Goal: Task Accomplishment & Management: Manage account settings

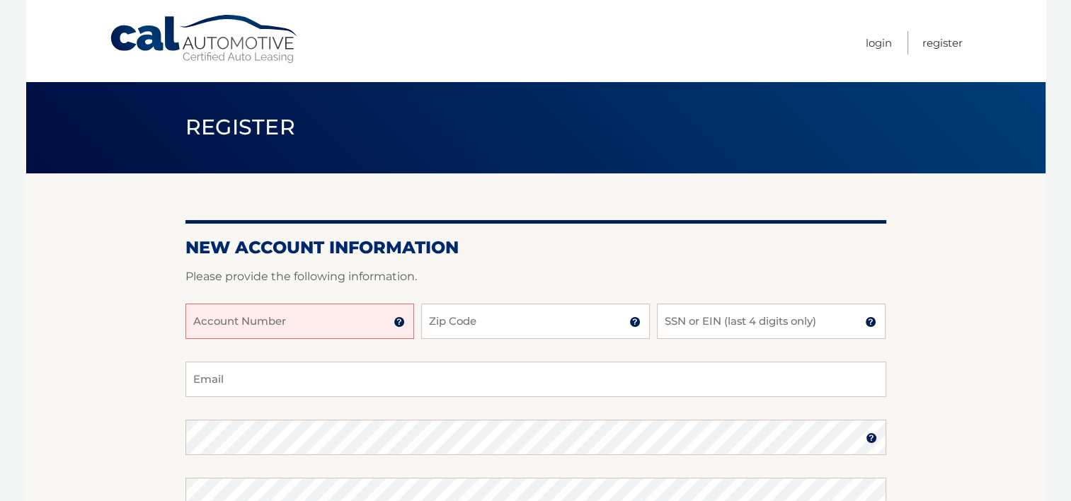
click at [300, 328] on input "Account Number" at bounding box center [299, 321] width 229 height 35
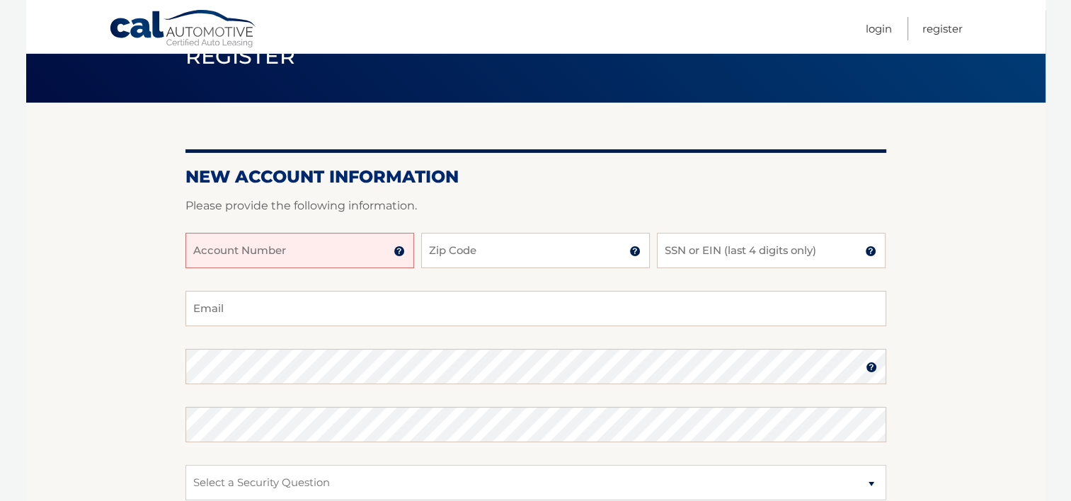
scroll to position [142, 0]
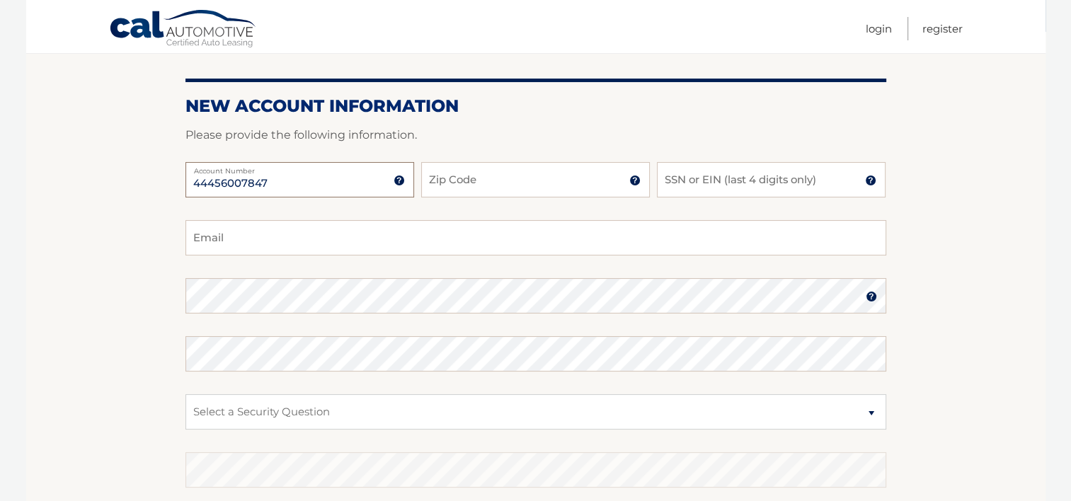
type input "44456007847"
click at [525, 180] on input "Zip Code" at bounding box center [535, 179] width 229 height 35
type input "33"
click at [721, 188] on input "SSN or EIN (last 4 digits only)" at bounding box center [771, 179] width 229 height 35
type input "0336"
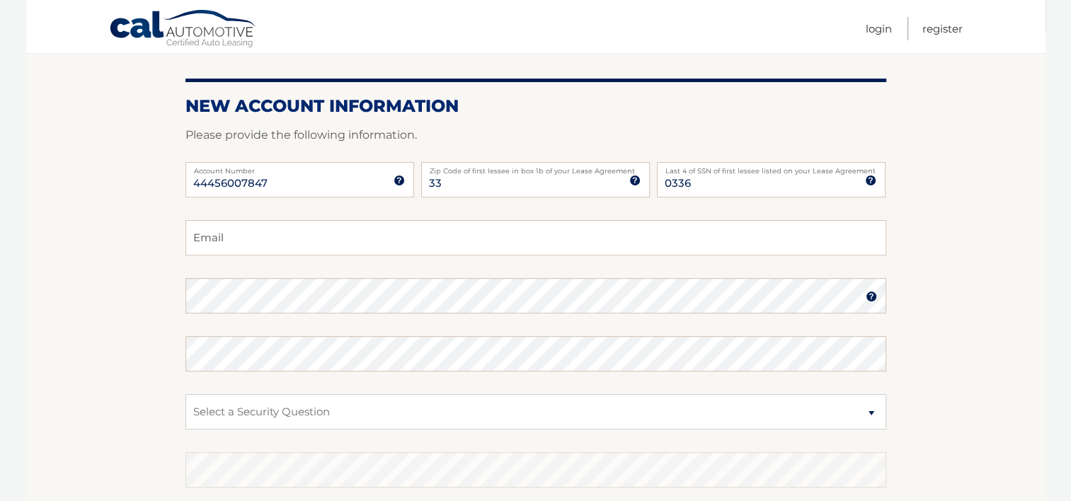
click at [447, 173] on label "Zip Code of first lessee in box 1b of your Lease Agreement" at bounding box center [535, 167] width 229 height 11
click at [447, 173] on input "33" at bounding box center [535, 179] width 229 height 35
type input "33316"
click at [653, 241] on input "Email" at bounding box center [535, 237] width 701 height 35
click at [668, 235] on input "Email" at bounding box center [535, 237] width 701 height 35
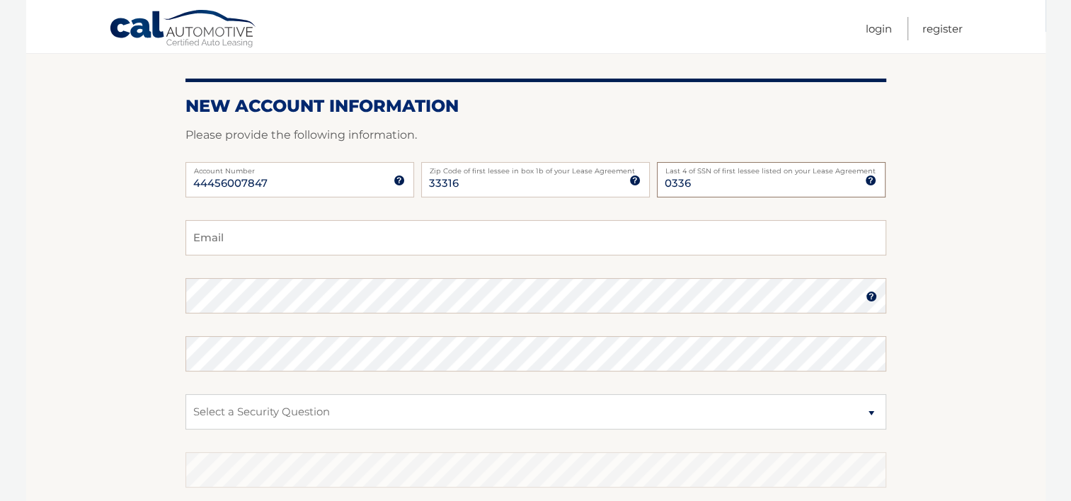
click at [702, 183] on input "0336" at bounding box center [771, 179] width 229 height 35
click at [246, 231] on input "Email" at bounding box center [535, 237] width 701 height 35
type input "estefaniagzubillaga@gmail.com"
click at [211, 185] on input "44456007847" at bounding box center [299, 179] width 229 height 35
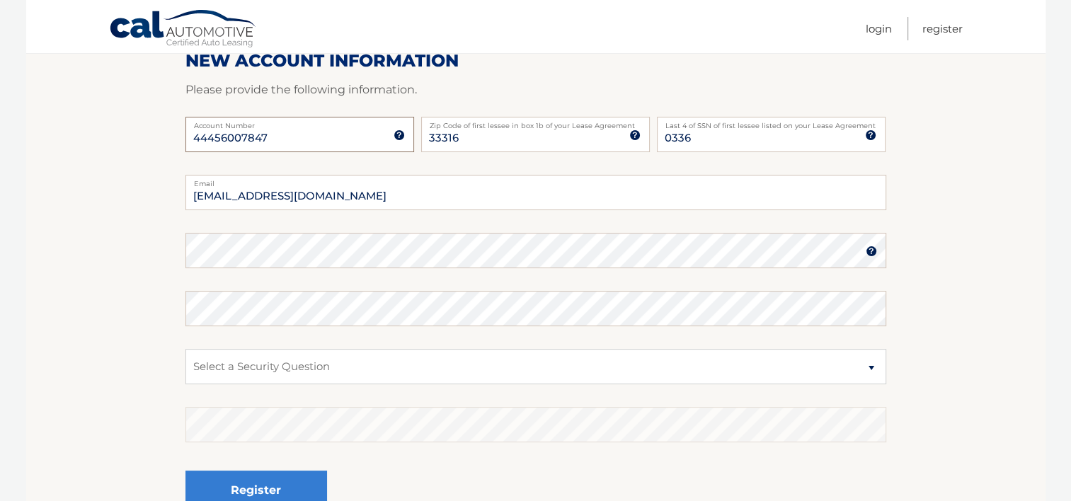
scroll to position [212, 0]
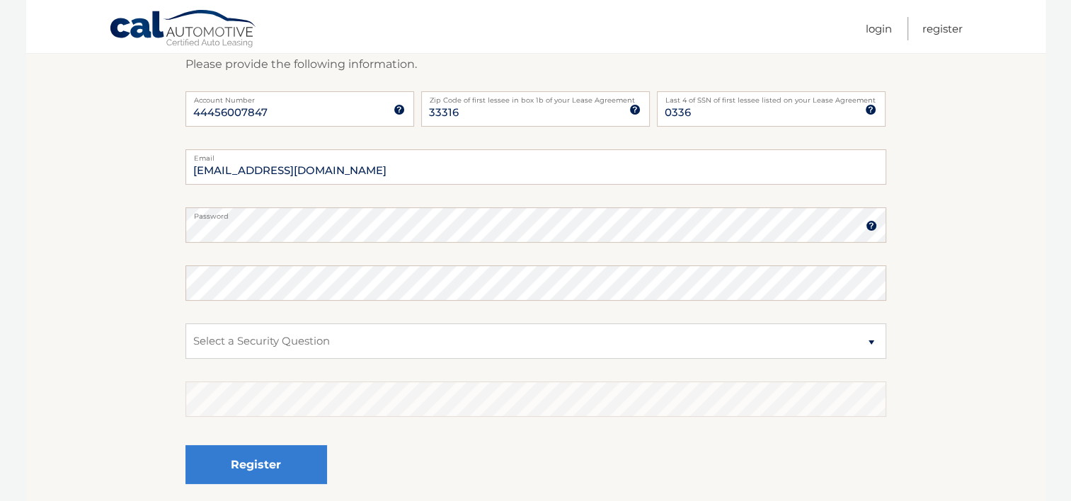
click at [866, 229] on img at bounding box center [871, 225] width 11 height 11
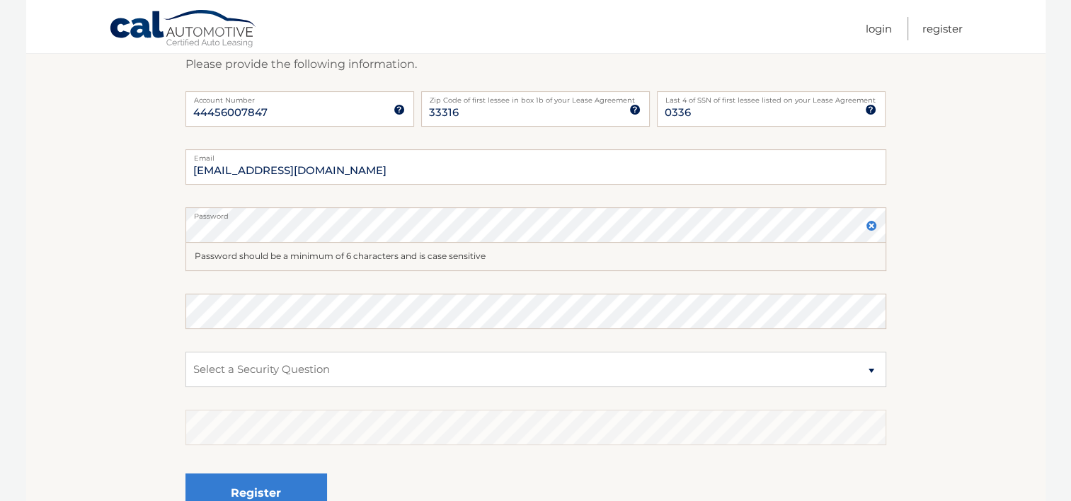
click at [866, 229] on img at bounding box center [871, 225] width 11 height 11
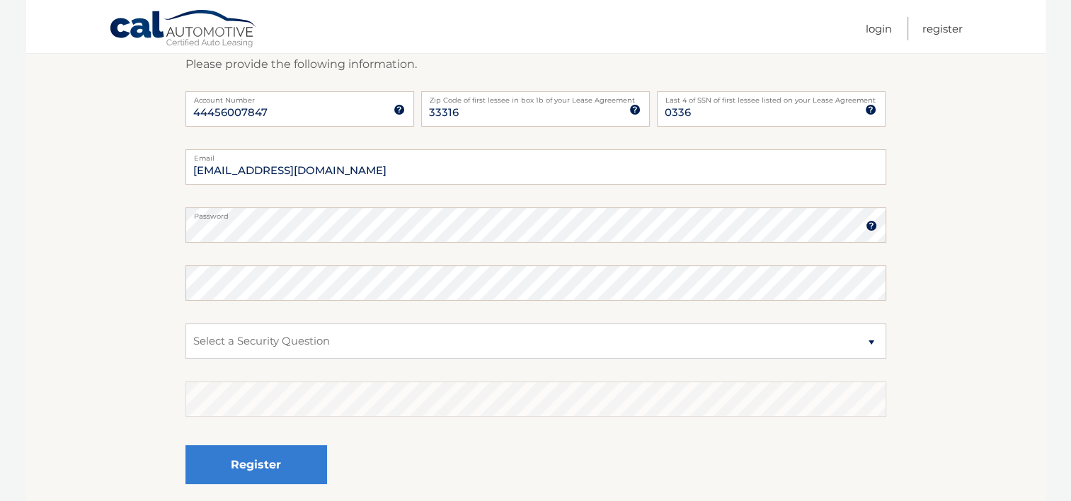
click at [866, 229] on img at bounding box center [871, 225] width 11 height 11
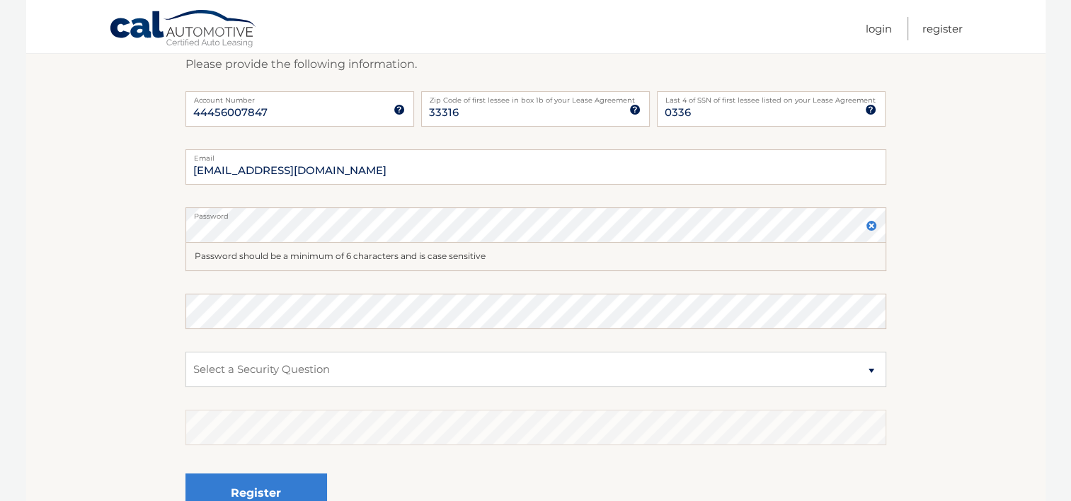
click at [714, 248] on div "Password should be a minimum of 6 characters and is case sensitive" at bounding box center [535, 257] width 701 height 28
click at [958, 234] on section "New Account Information Please provide the following information. 44456007847 A…" at bounding box center [535, 251] width 1019 height 581
click at [275, 203] on fieldset "estefaniagzubillaga@gmail.com Email Password Password should be a minimum of 6 …" at bounding box center [535, 345] width 701 height 393
click at [229, 360] on select "Select a Security Question What was the name of your elementary school? What is…" at bounding box center [535, 369] width 701 height 35
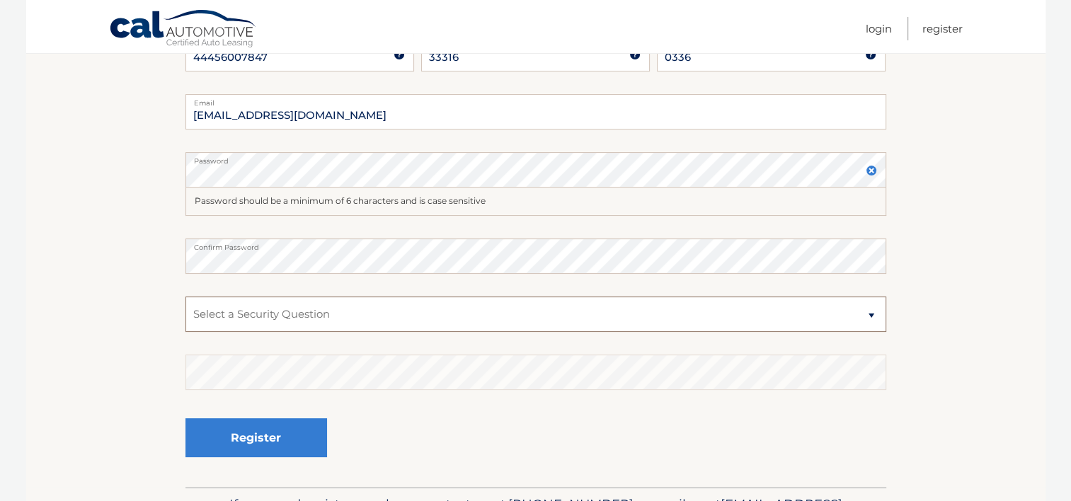
scroll to position [283, 0]
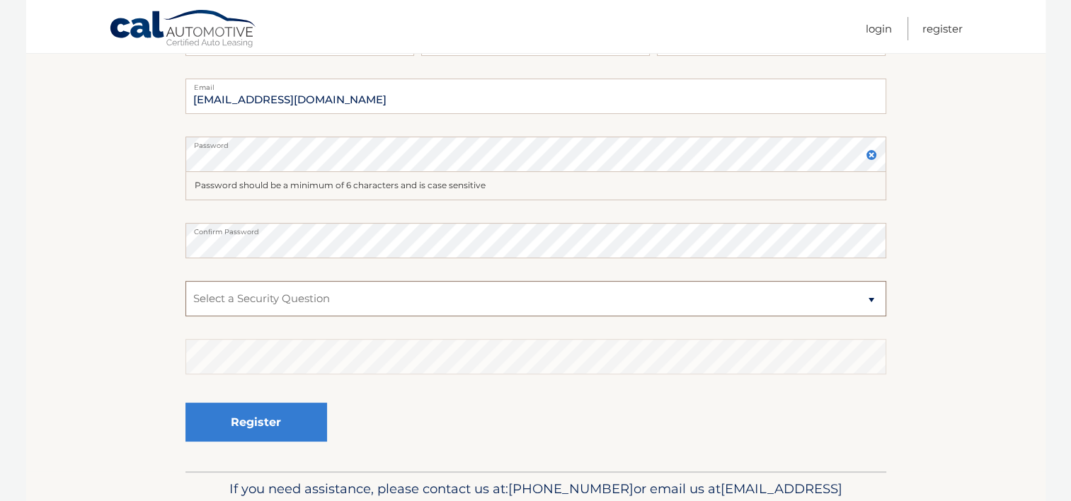
click at [348, 289] on select "Select a Security Question What was the name of your elementary school? What is…" at bounding box center [535, 298] width 701 height 35
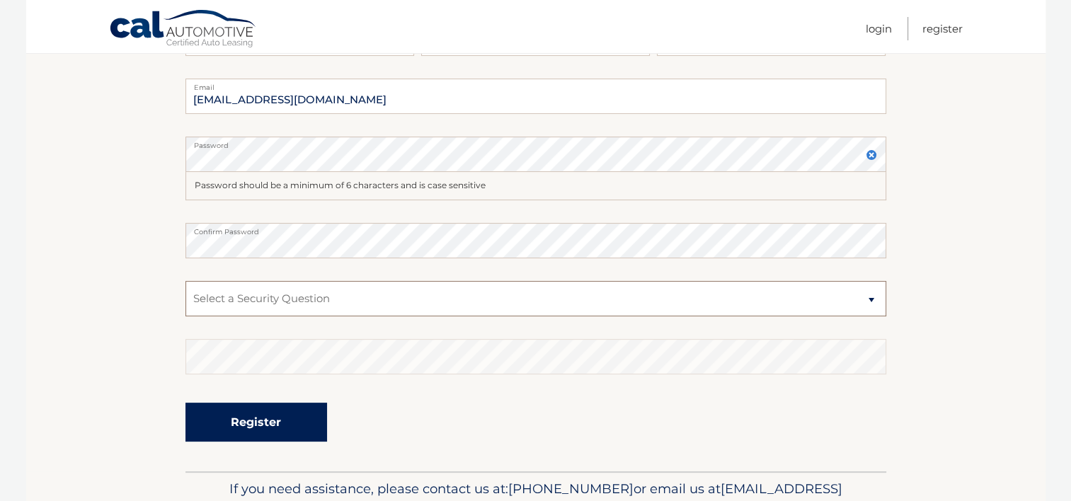
select select "2"
click at [185, 281] on select "Select a Security Question What was the name of your elementary school? What is…" at bounding box center [535, 298] width 701 height 35
click at [248, 433] on button "Register" at bounding box center [256, 422] width 142 height 39
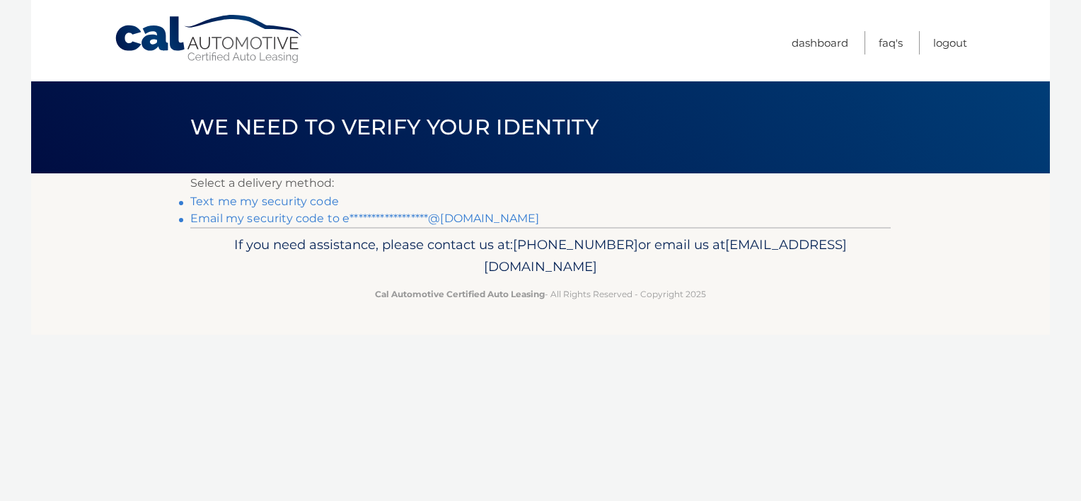
click at [298, 203] on link "Text me my security code" at bounding box center [264, 201] width 149 height 13
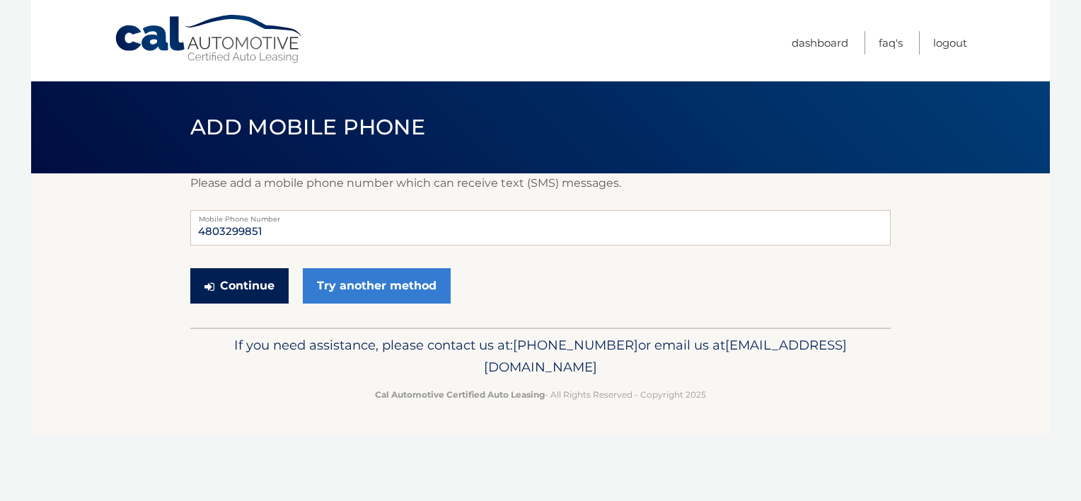
click at [221, 280] on button "Continue" at bounding box center [239, 285] width 98 height 35
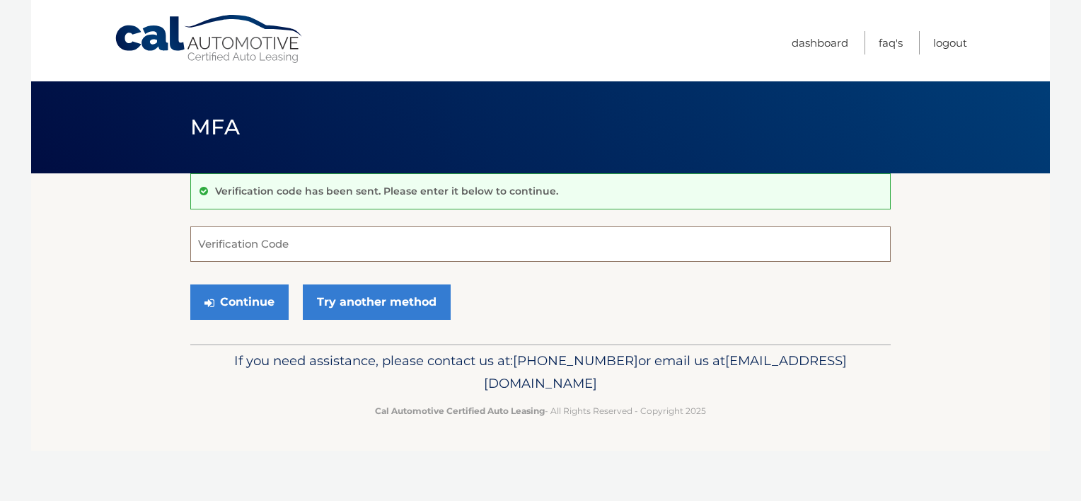
click at [246, 248] on input "Verification Code" at bounding box center [540, 243] width 701 height 35
type input "074779"
click at [275, 311] on button "Continue" at bounding box center [239, 302] width 98 height 35
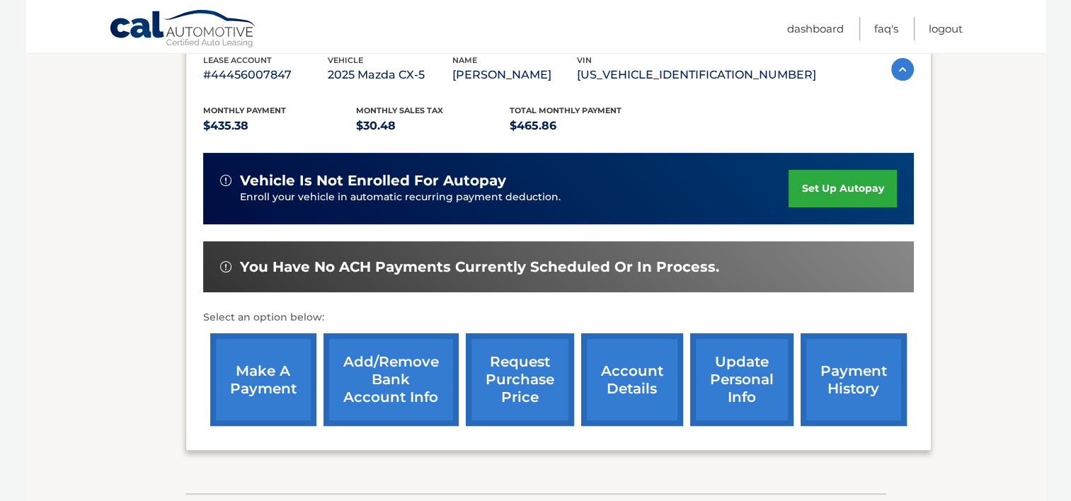
scroll to position [233, 0]
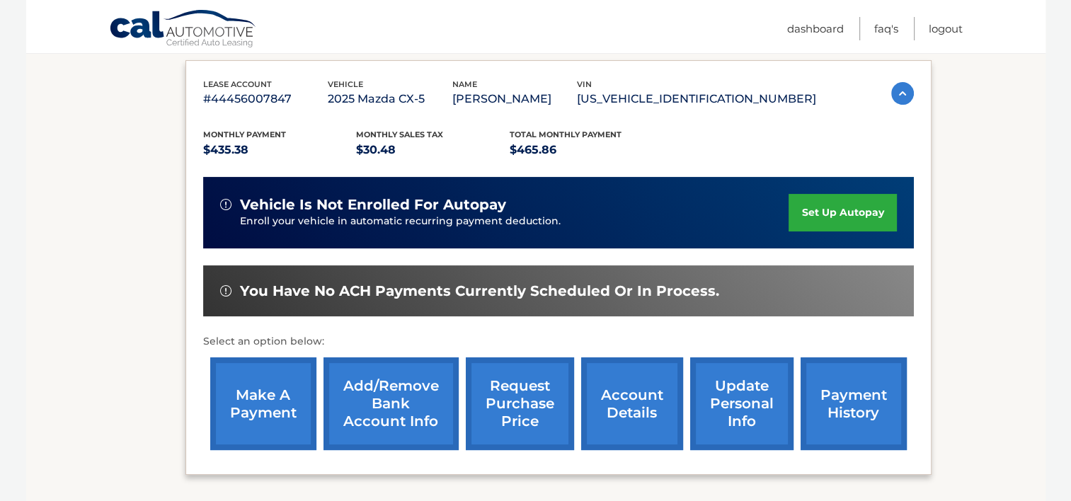
click at [793, 248] on div "vehicle is not enrolled for autopay Enroll your vehicle in automatic recurring …" at bounding box center [558, 212] width 711 height 71
click at [823, 231] on link "set up autopay" at bounding box center [842, 213] width 108 height 38
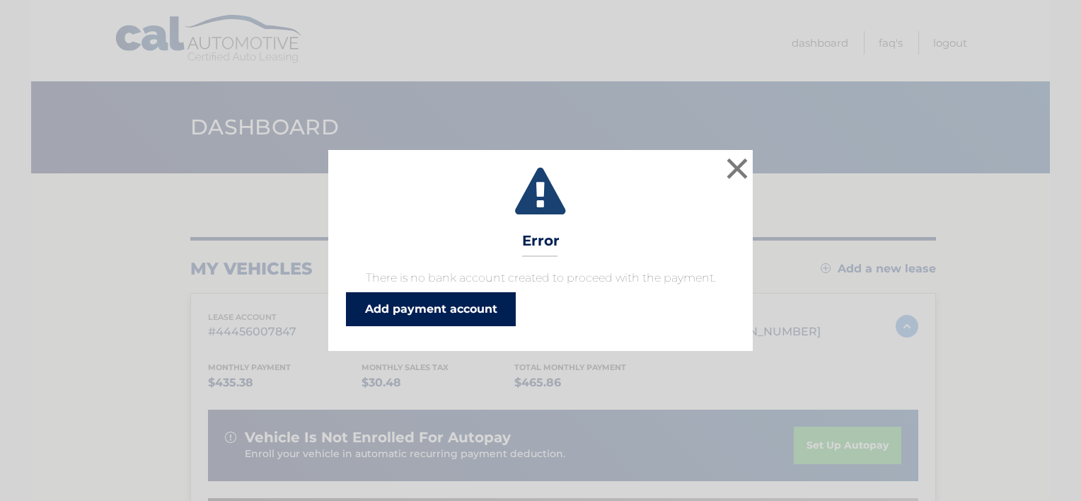
click at [452, 301] on link "Add payment account" at bounding box center [431, 309] width 170 height 34
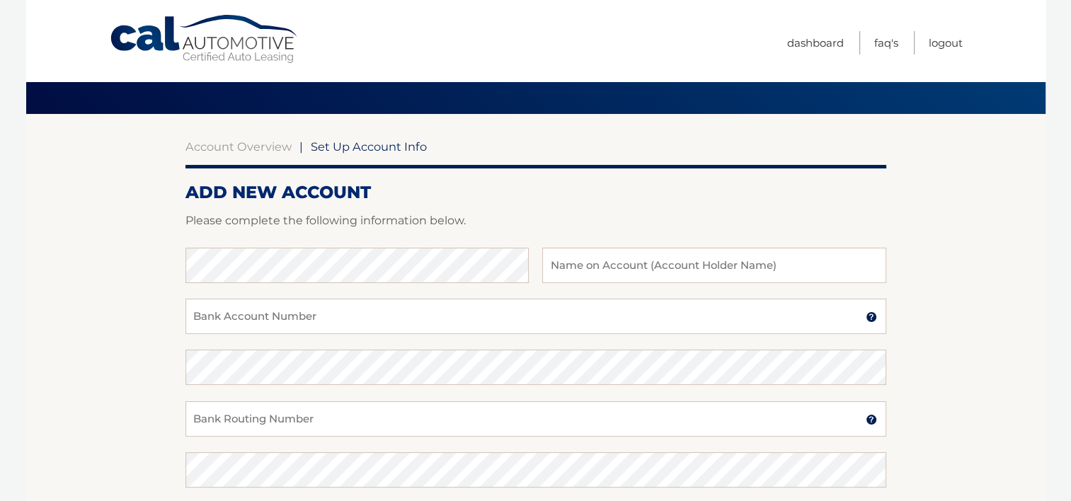
scroll to position [142, 0]
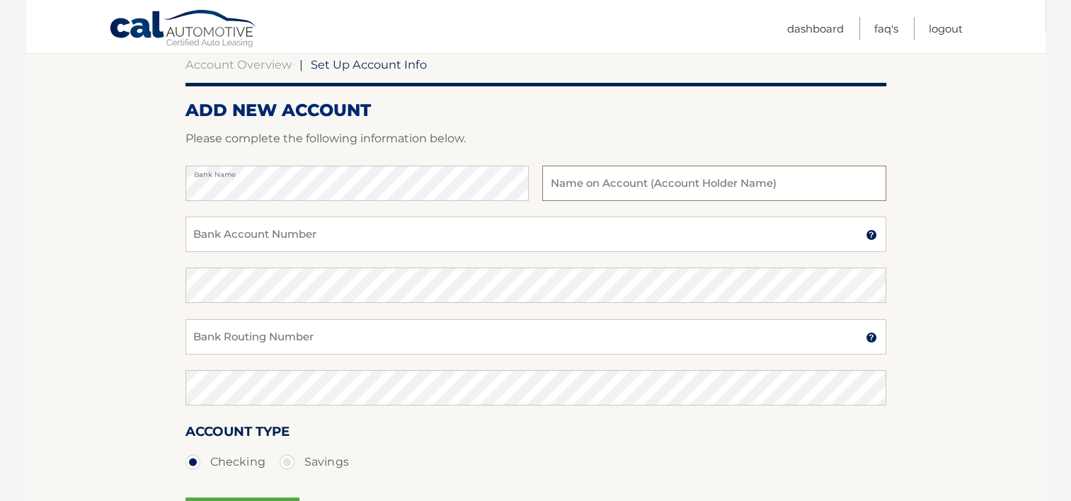
click at [609, 187] on input "text" at bounding box center [713, 183] width 343 height 35
type input "ESTEFANIA CRISTINA GONZALEZ ZUBILLAGA"
click at [278, 236] on input "Bank Account Number" at bounding box center [535, 234] width 701 height 35
click at [614, 360] on div "Bank Routing Number A 9-digit number at the lower left corner of a check. Conta…" at bounding box center [535, 344] width 701 height 51
click at [575, 340] on input "Bank Routing Number" at bounding box center [535, 336] width 701 height 35
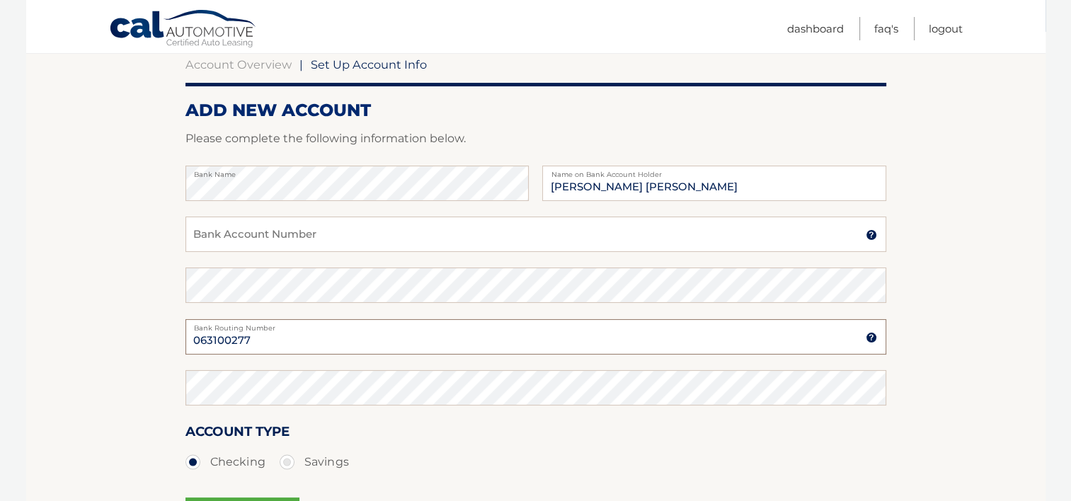
type input "063100277"
click at [348, 243] on input "Bank Account Number" at bounding box center [535, 234] width 701 height 35
type input "898114287235"
click at [201, 238] on input "898114287235" at bounding box center [535, 234] width 701 height 35
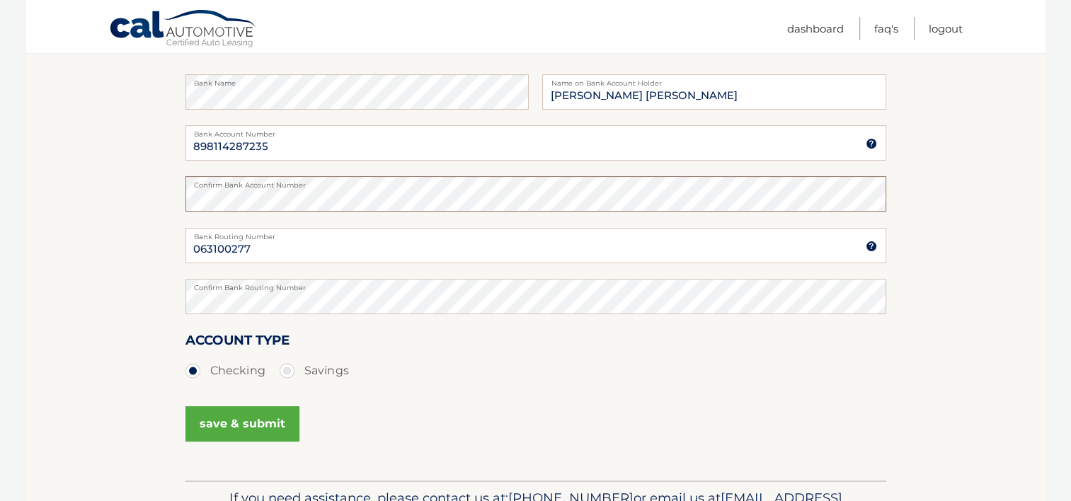
scroll to position [319, 0]
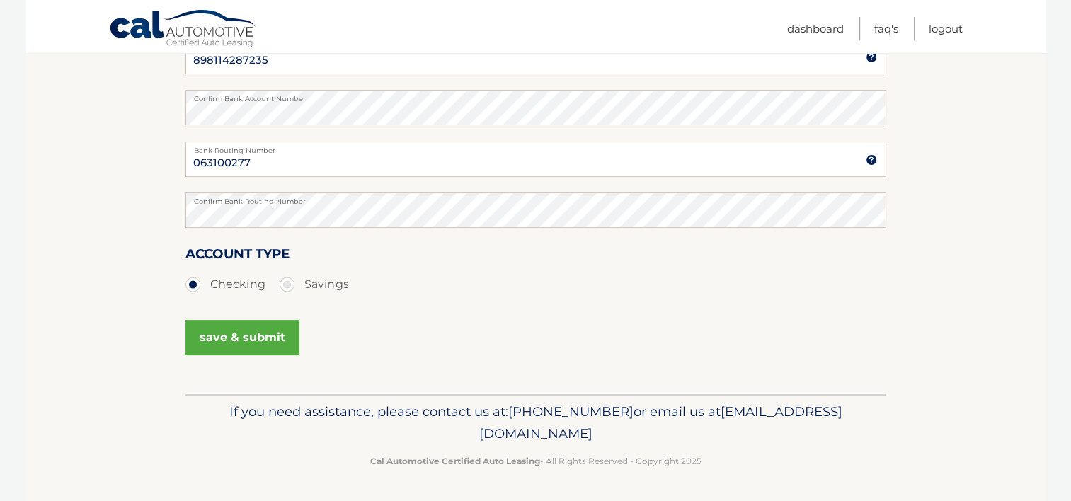
click at [248, 329] on button "save & submit" at bounding box center [242, 337] width 114 height 35
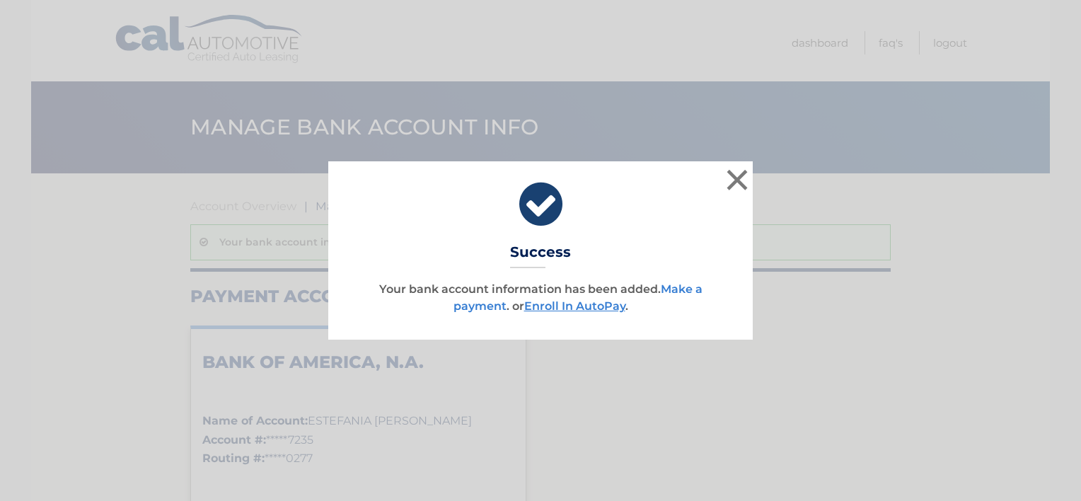
click at [489, 306] on link "Make a payment" at bounding box center [578, 297] width 249 height 30
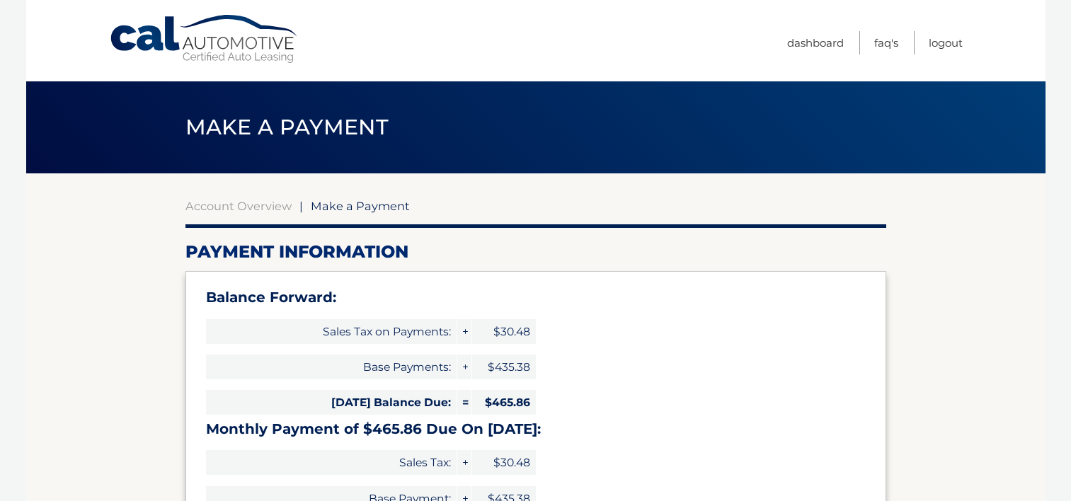
select select "YWI0Yzk4MjItODcyYS00Mzg1LThhNDItYjc0YjI4ZjlhNTU5"
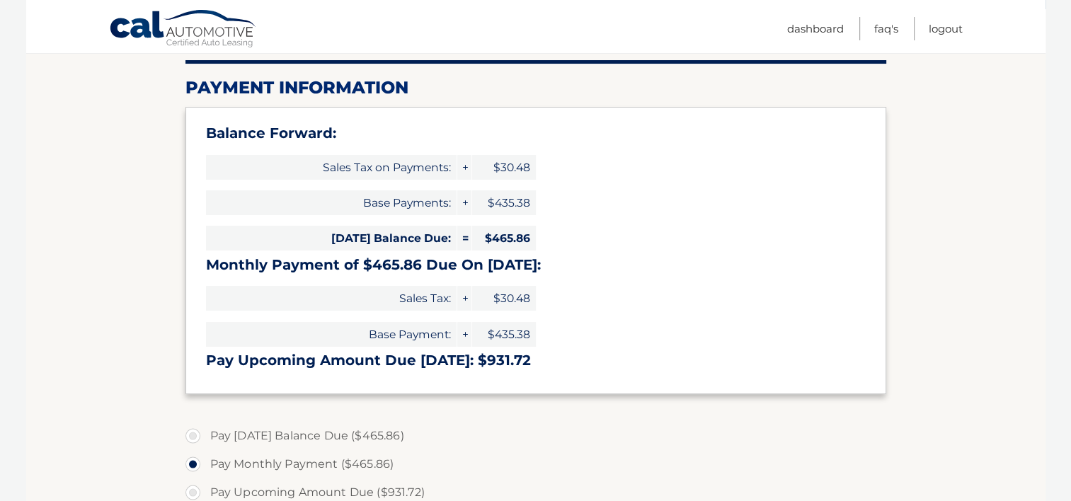
scroll to position [283, 0]
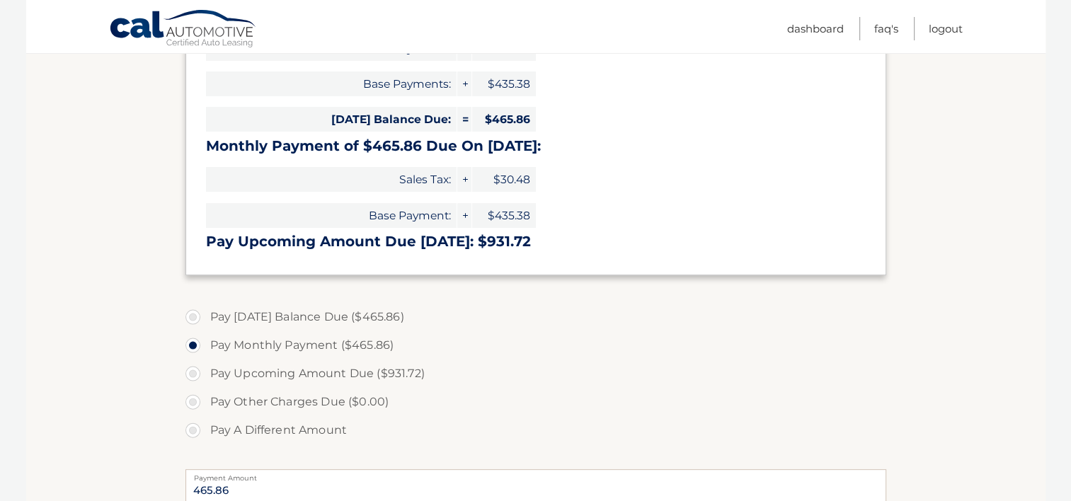
click at [328, 320] on label "Pay Today's Balance Due ($465.86)" at bounding box center [535, 317] width 701 height 28
click at [205, 320] on input "Pay Today's Balance Due ($465.86)" at bounding box center [198, 314] width 14 height 23
radio input "true"
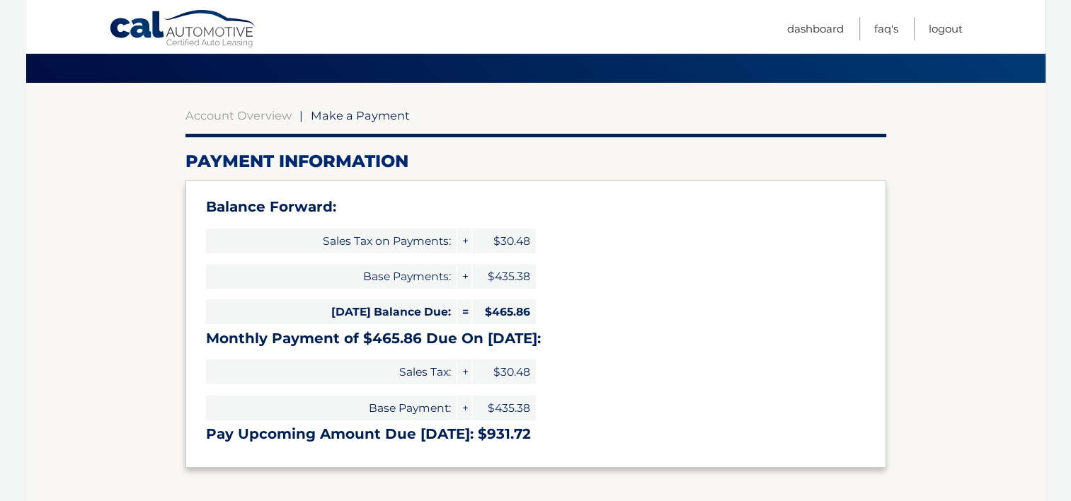
scroll to position [0, 0]
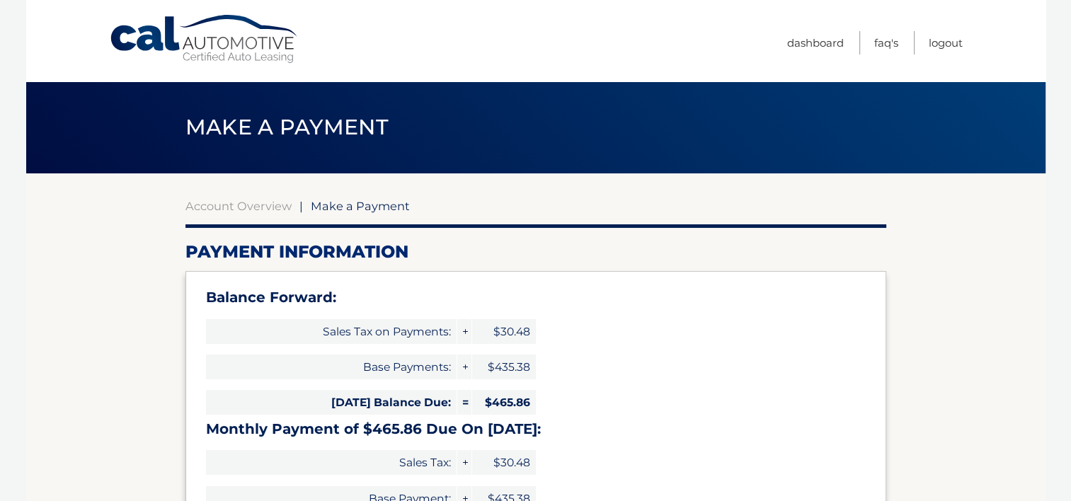
click at [369, 207] on span "Make a Payment" at bounding box center [360, 206] width 99 height 14
click at [288, 212] on link "Account Overview" at bounding box center [238, 206] width 106 height 14
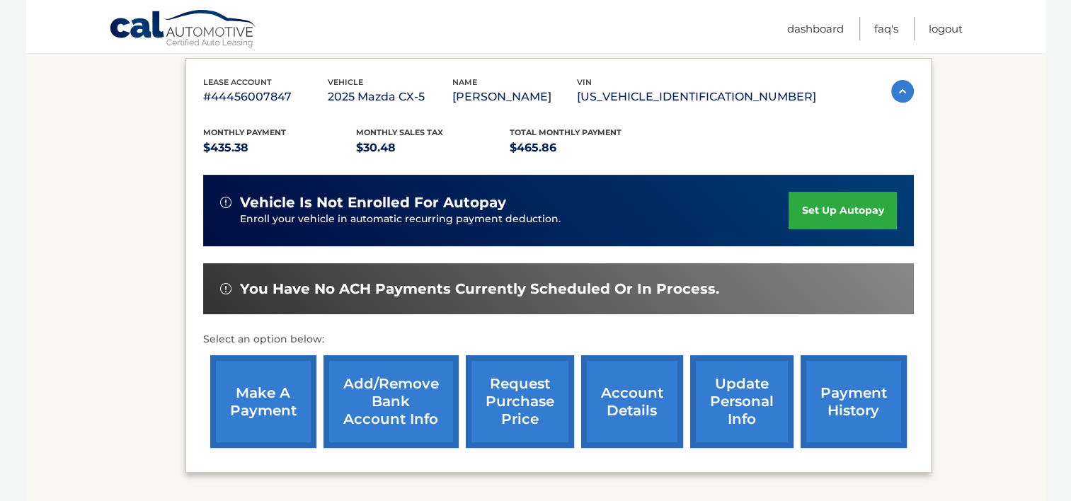
scroll to position [354, 0]
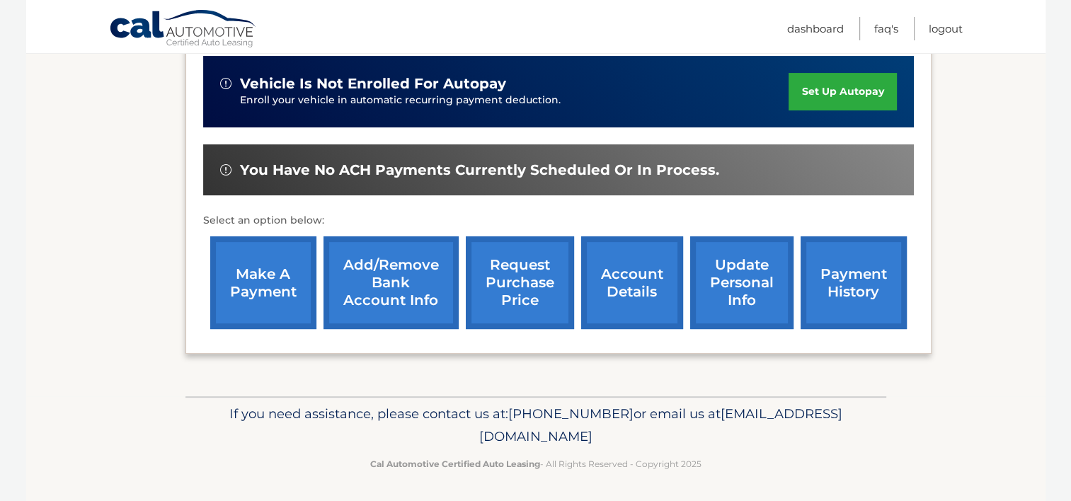
click at [405, 321] on link "Add/Remove bank account info" at bounding box center [390, 282] width 135 height 93
click at [842, 102] on link "set up autopay" at bounding box center [842, 92] width 108 height 38
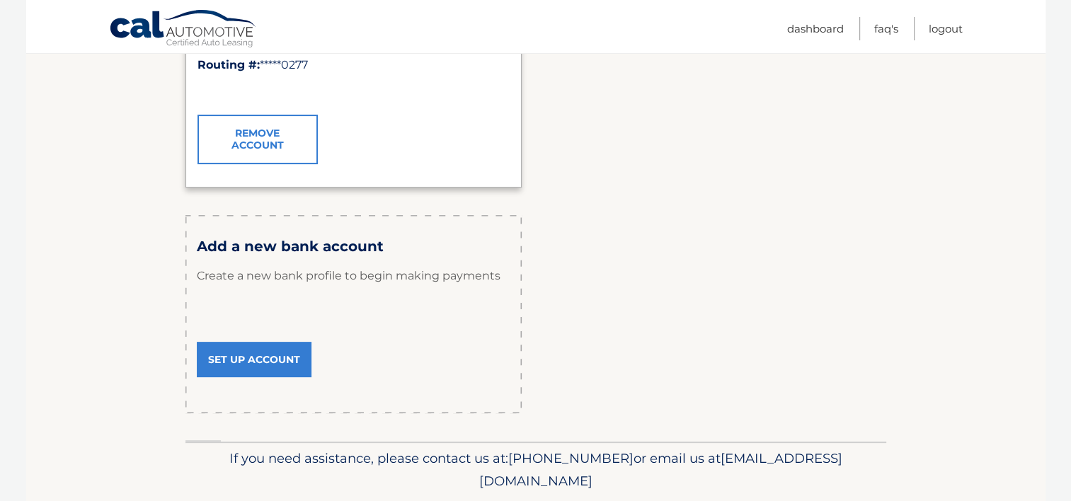
scroll to position [185, 0]
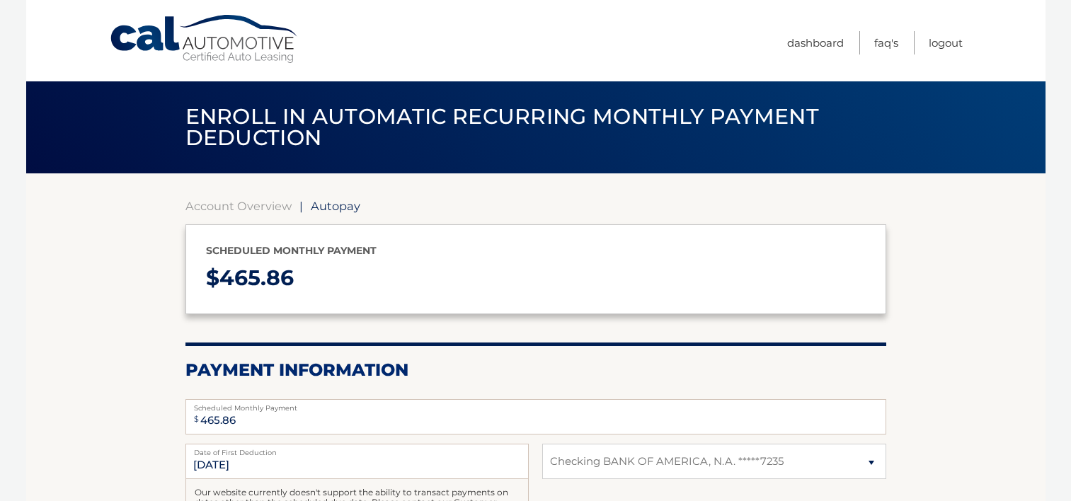
select select "YWI0Yzk4MjItODcyYS00Mzg1LThhNDItYjc0YjI4ZjlhNTU5"
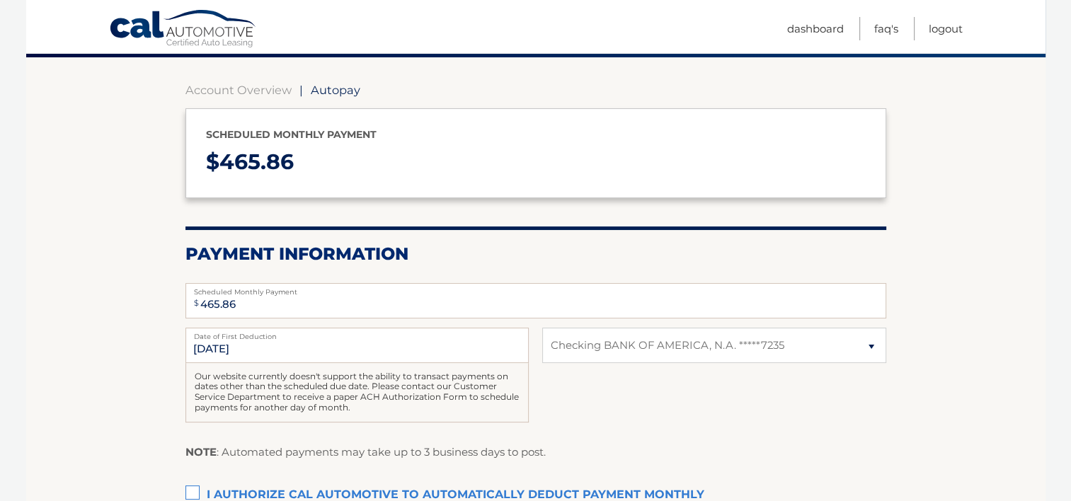
scroll to position [142, 0]
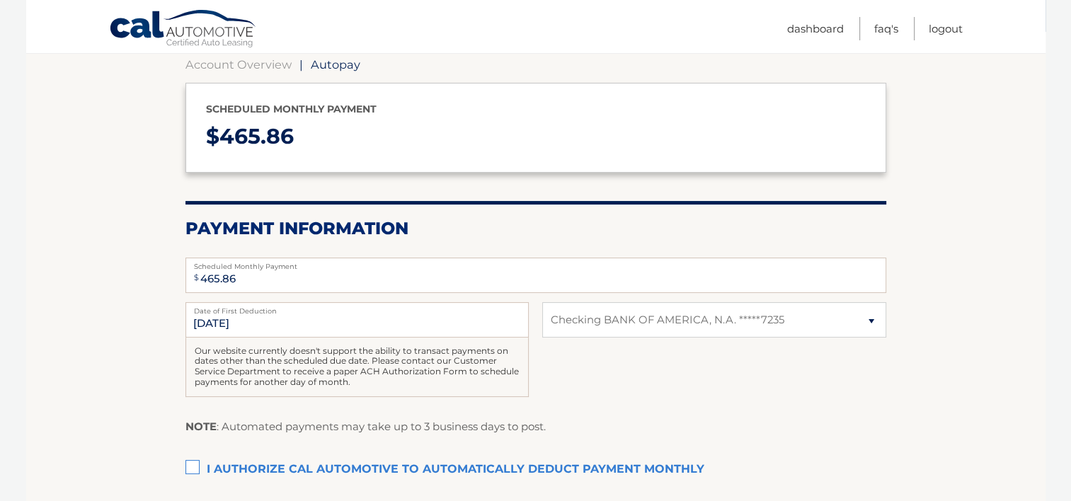
click at [196, 467] on label "I authorize cal automotive to automatically deduct payment monthly This checkbo…" at bounding box center [535, 470] width 701 height 28
click at [0, 0] on input "I authorize cal automotive to automatically deduct payment monthly This checkbo…" at bounding box center [0, 0] width 0 height 0
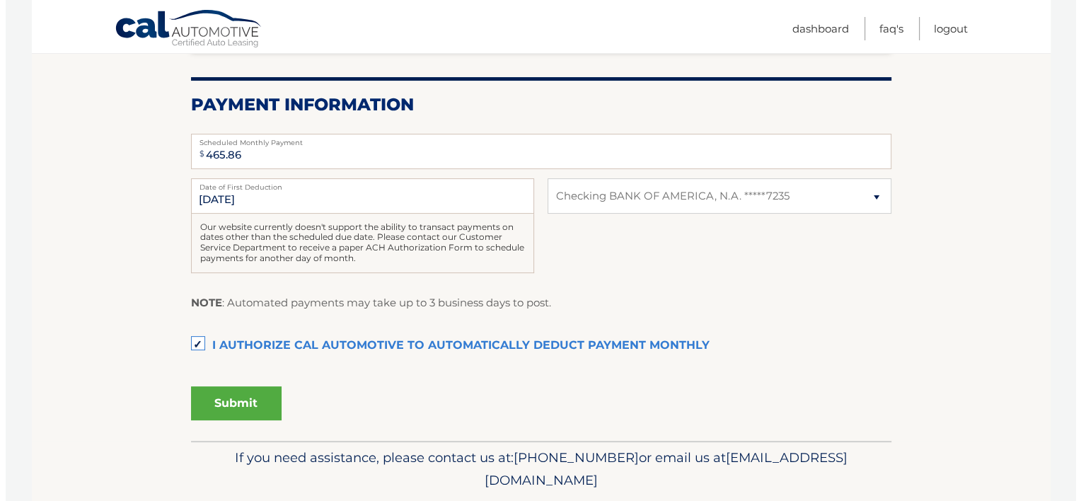
scroll to position [283, 0]
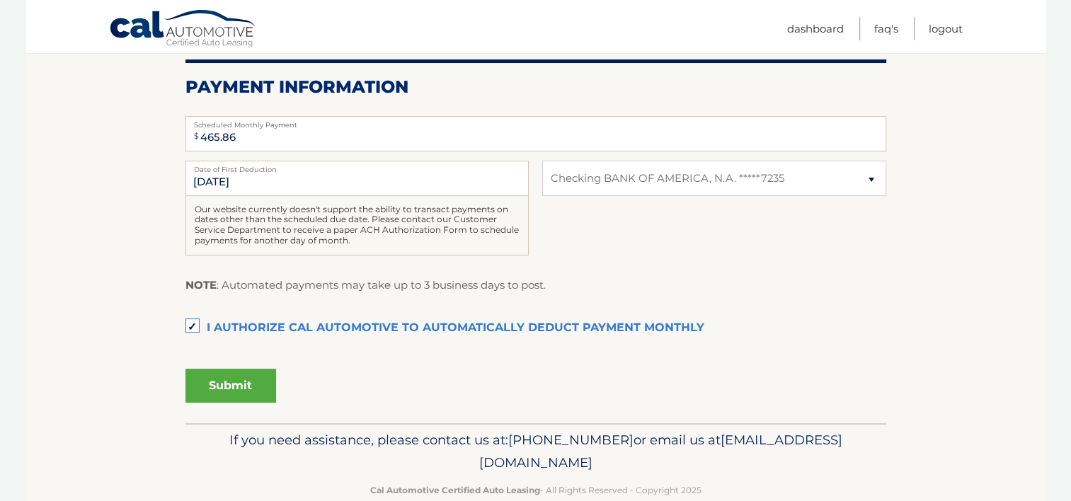
click at [255, 392] on button "Submit" at bounding box center [230, 386] width 91 height 34
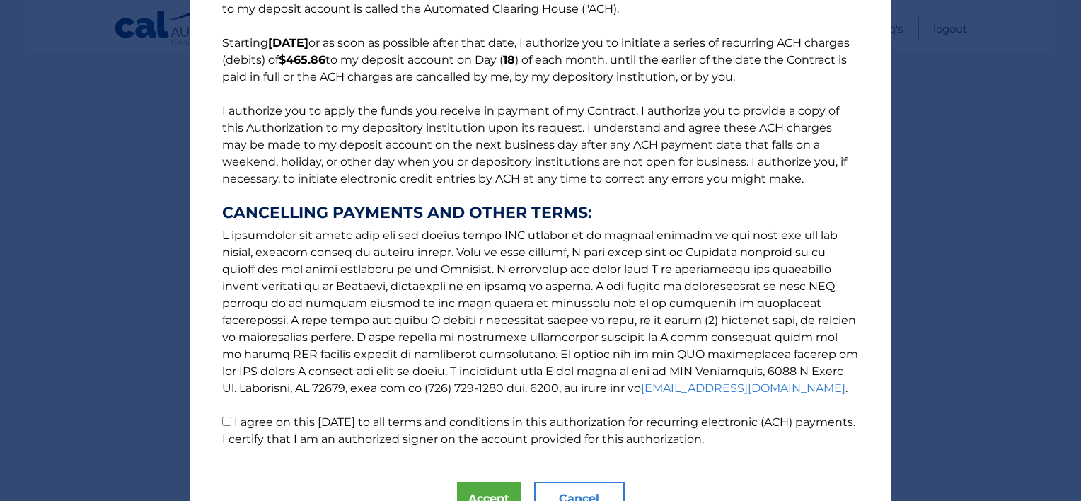
scroll to position [167, 0]
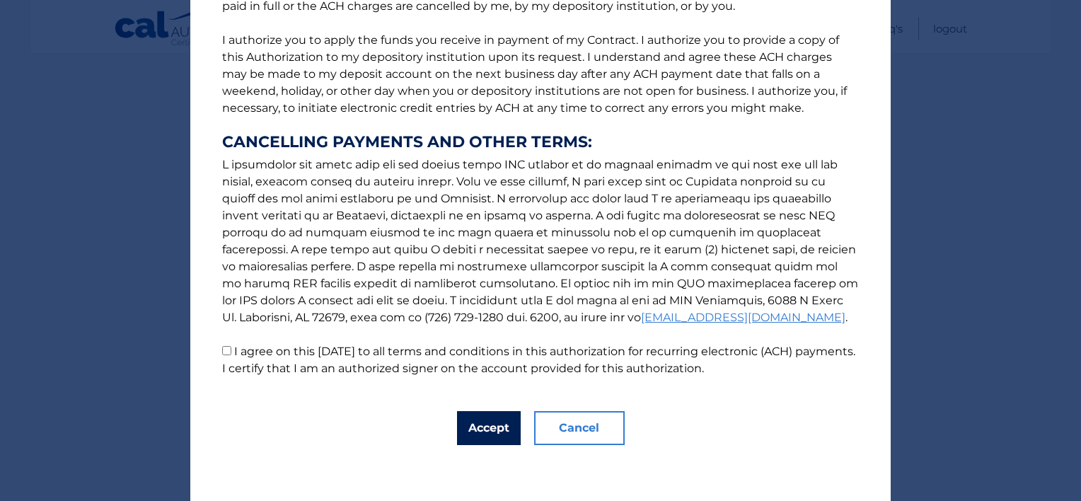
click at [485, 437] on button "Accept" at bounding box center [489, 428] width 64 height 34
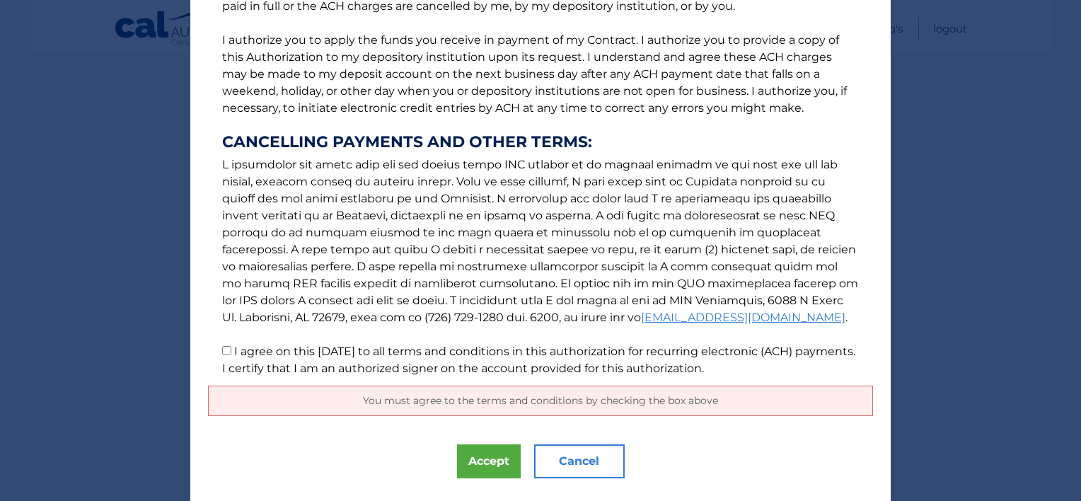
click at [286, 343] on p "The words "I" "me" and "my" mean any identified Customer who signs this Authori…" at bounding box center [540, 119] width 665 height 515
click at [243, 347] on label "I agree on this 09/18/2025 to all terms and conditions in this authorization fo…" at bounding box center [538, 360] width 633 height 30
click at [231, 347] on input "I agree on this 09/18/2025 to all terms and conditions in this authorization fo…" at bounding box center [226, 350] width 9 height 9
checkbox input "true"
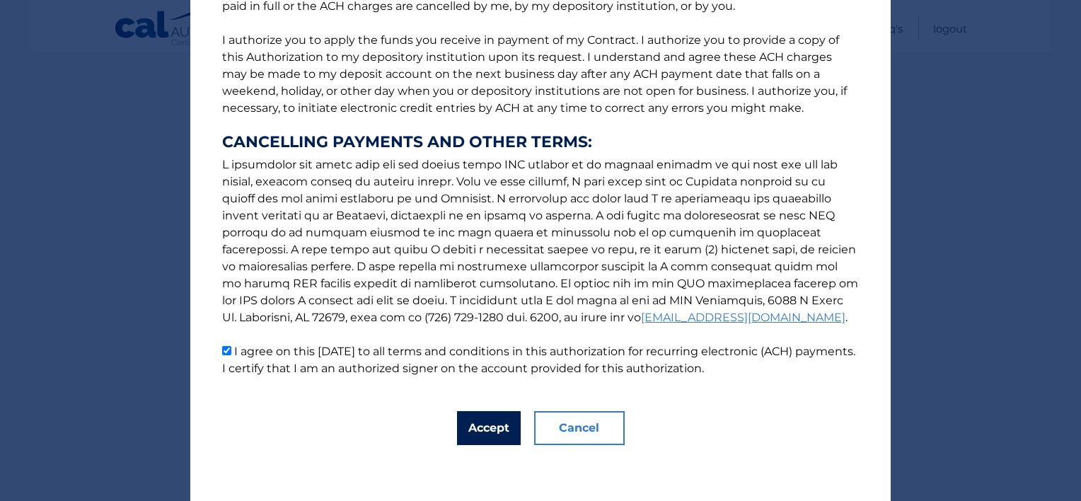
click at [501, 428] on button "Accept" at bounding box center [489, 428] width 64 height 34
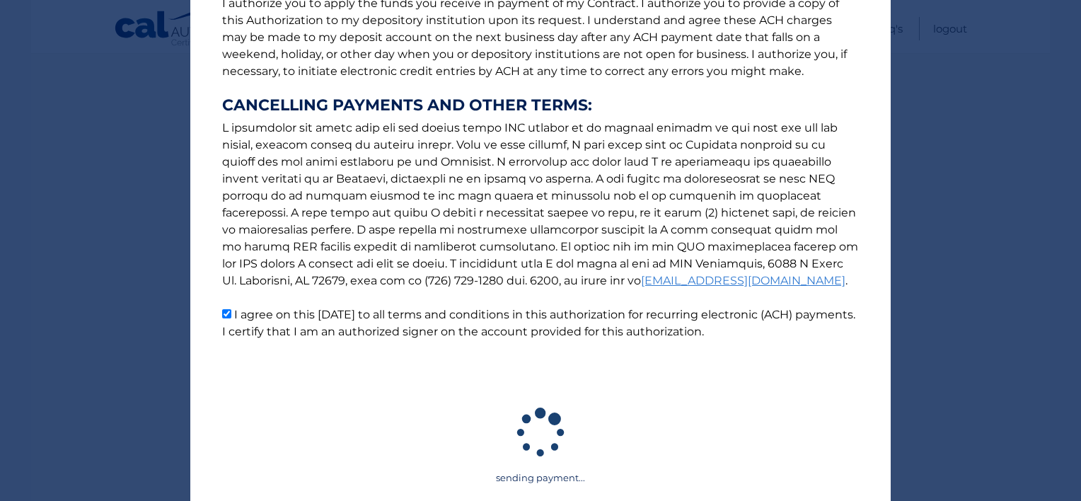
scroll to position [204, 0]
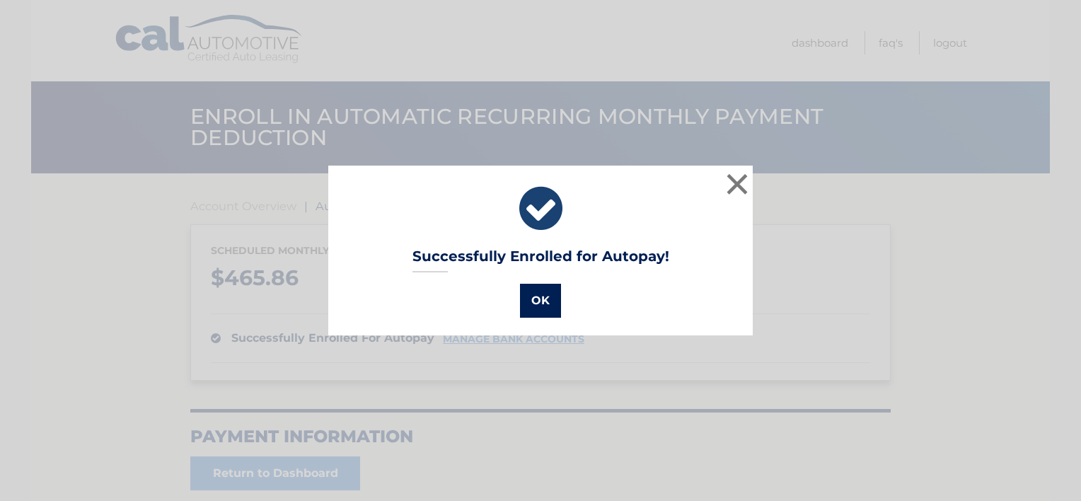
click at [539, 304] on button "OK" at bounding box center [540, 301] width 41 height 34
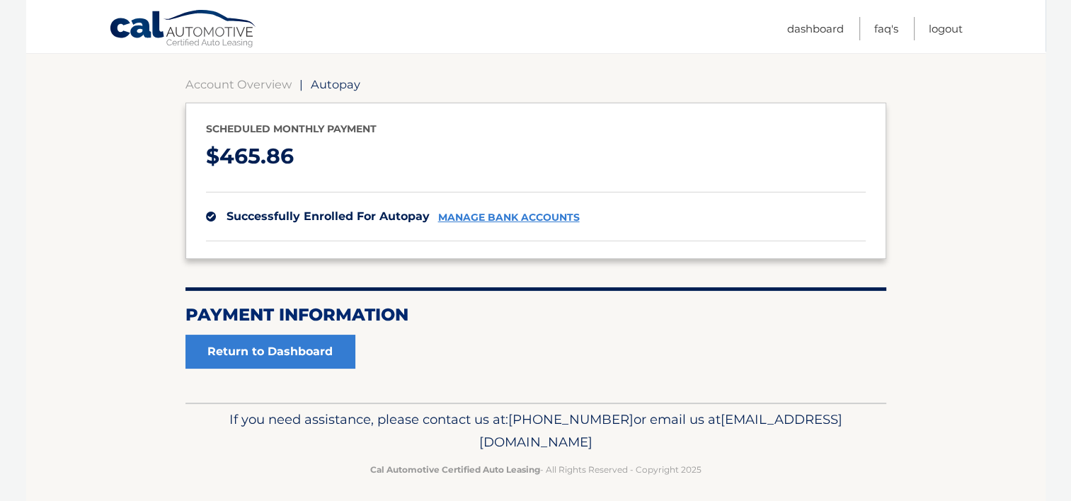
scroll to position [130, 0]
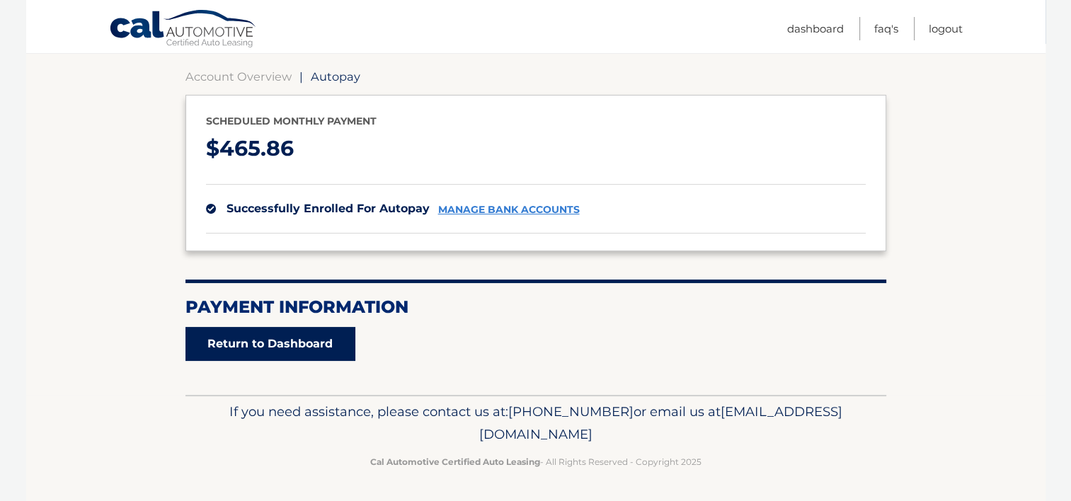
click at [317, 348] on link "Return to Dashboard" at bounding box center [270, 344] width 170 height 34
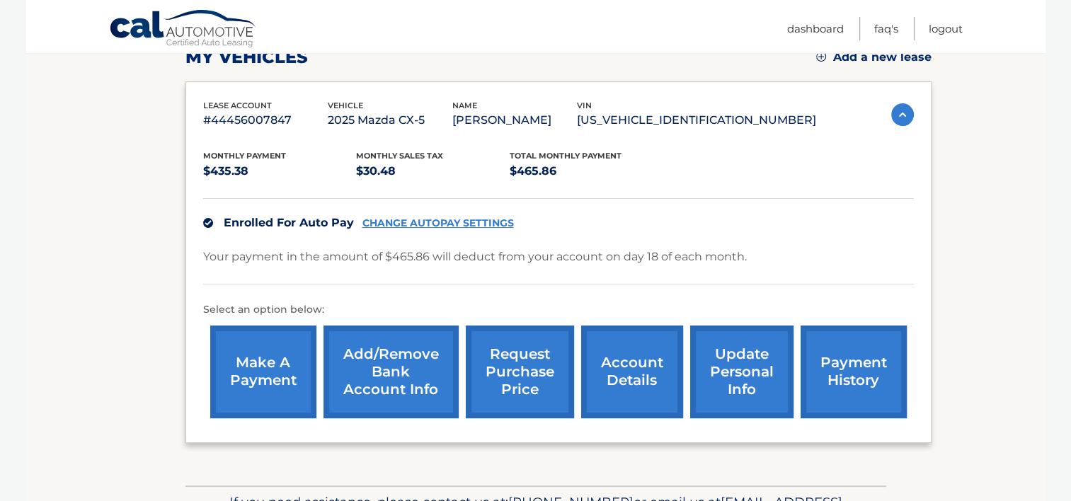
scroll to position [212, 0]
click at [824, 396] on link "payment history" at bounding box center [853, 371] width 106 height 93
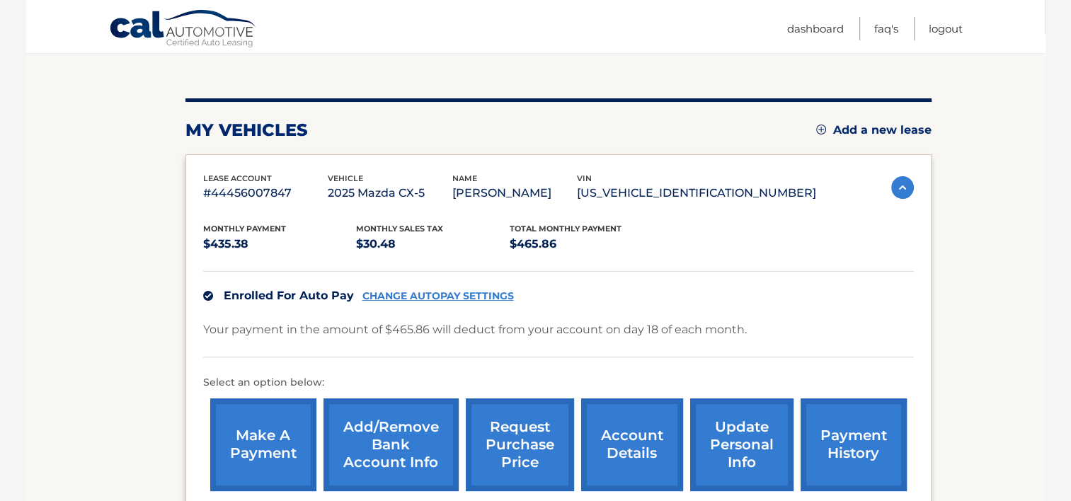
scroll to position [0, 0]
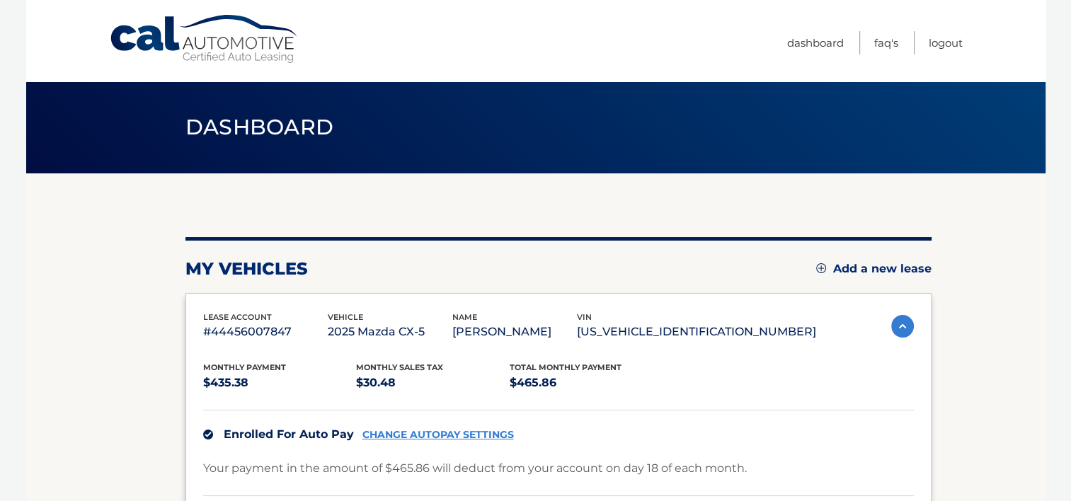
click at [894, 334] on img at bounding box center [902, 326] width 23 height 23
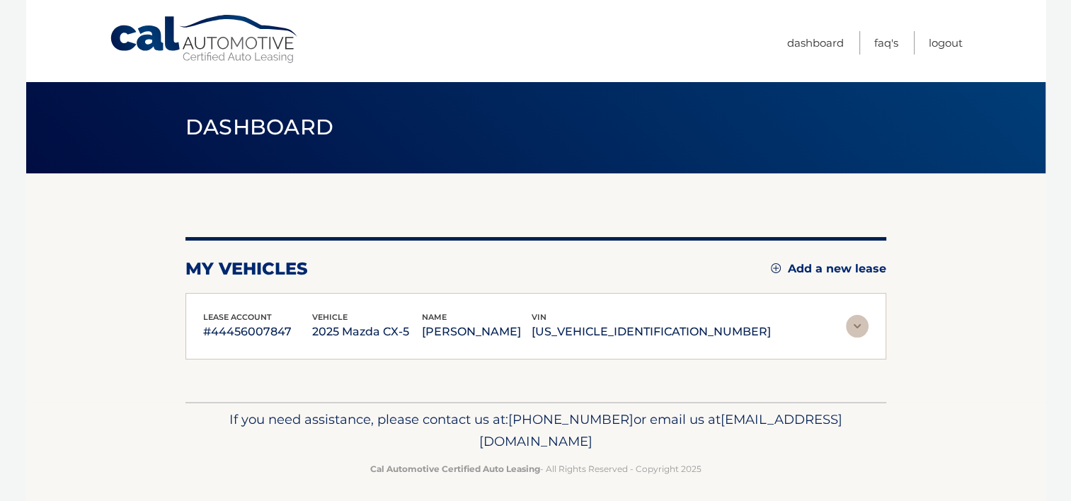
click at [892, 333] on section "my vehicles Add a new lease lease account #44456007847 vehicle 2025 Mazda CX-5 …" at bounding box center [535, 287] width 1019 height 229
click at [858, 331] on img at bounding box center [857, 326] width 23 height 23
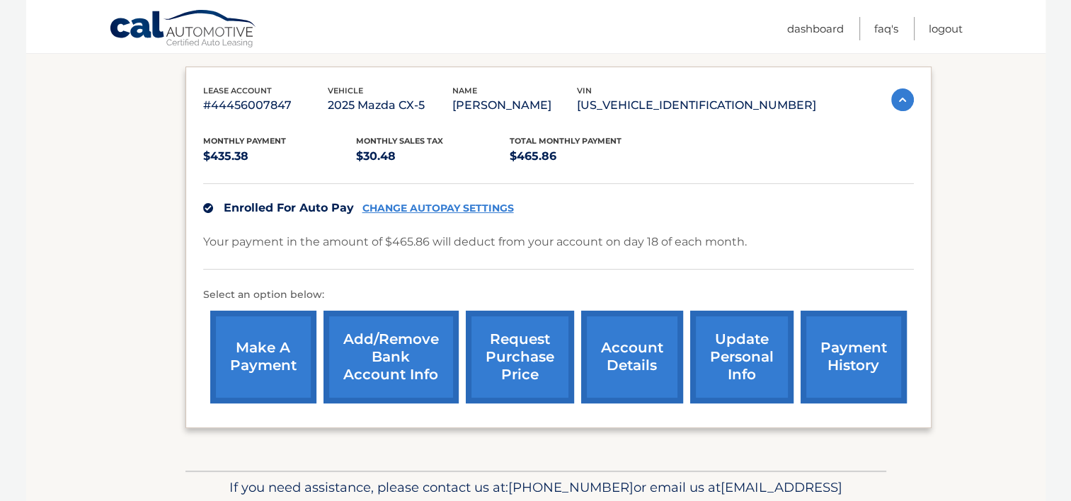
scroll to position [283, 0]
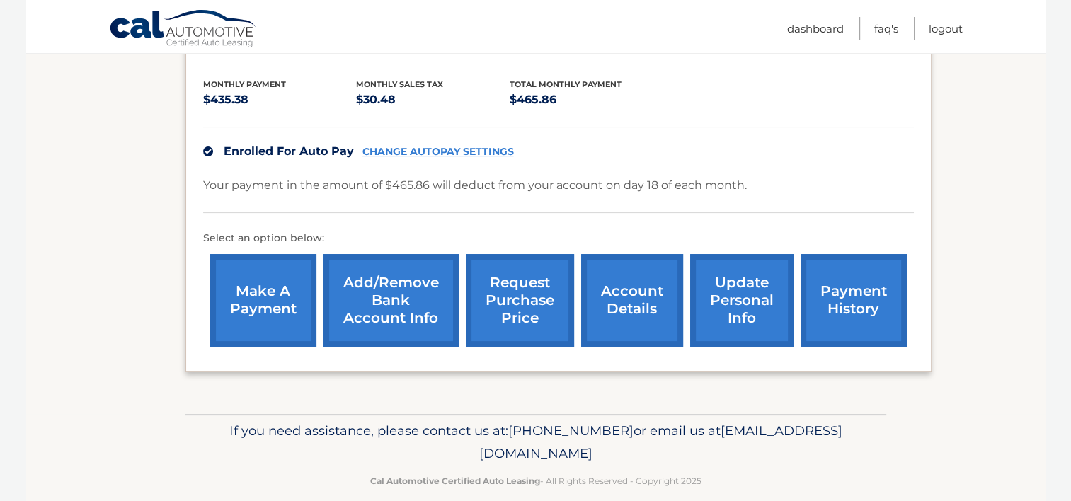
click at [599, 331] on link "account details" at bounding box center [632, 300] width 102 height 93
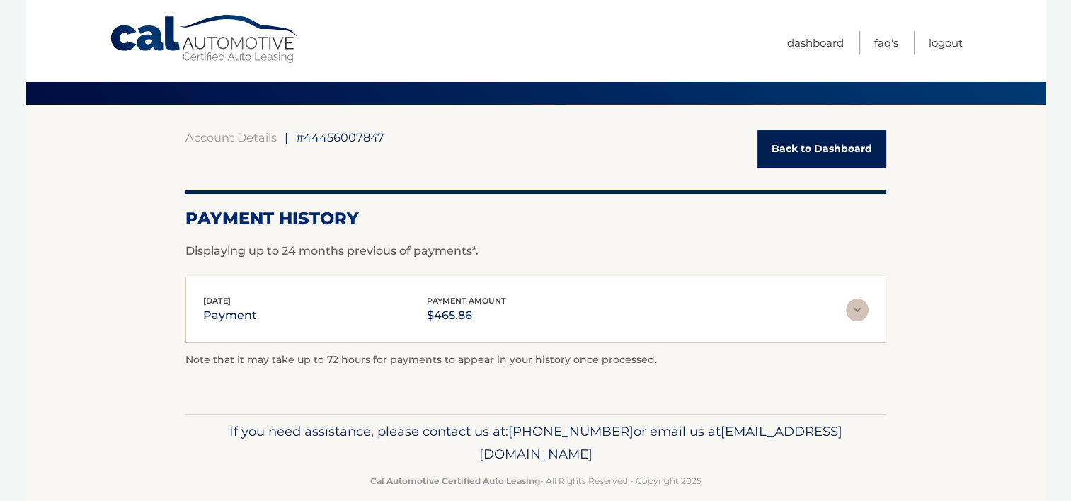
scroll to position [71, 0]
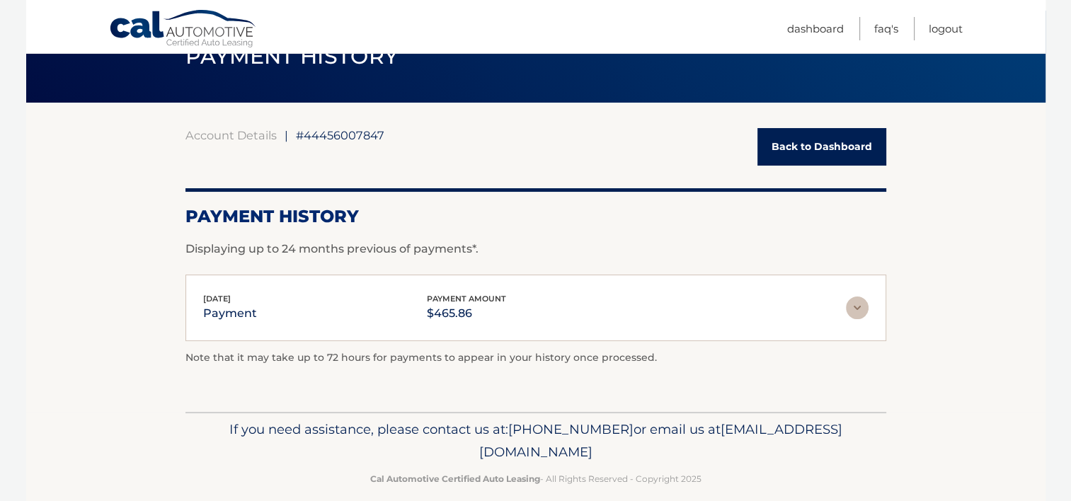
click at [851, 305] on img at bounding box center [857, 308] width 23 height 23
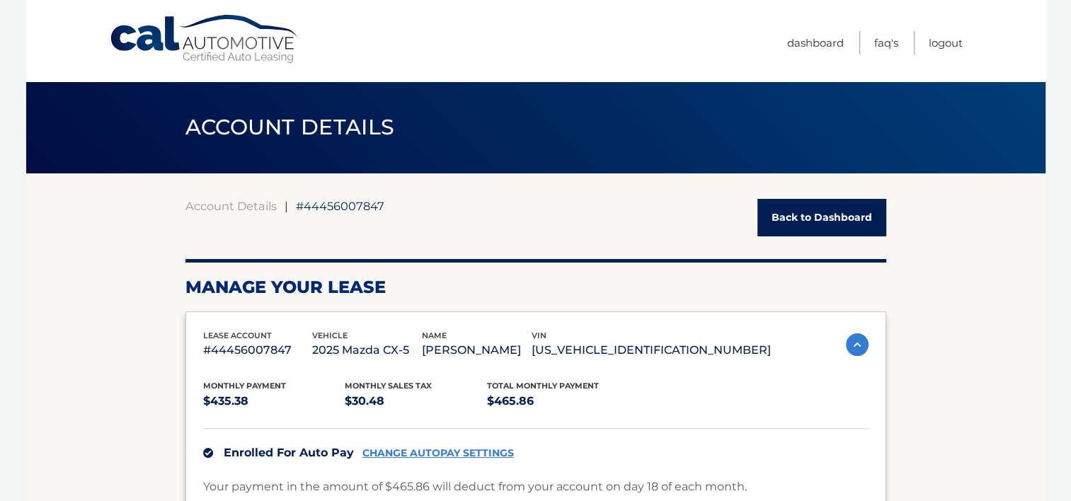
scroll to position [212, 0]
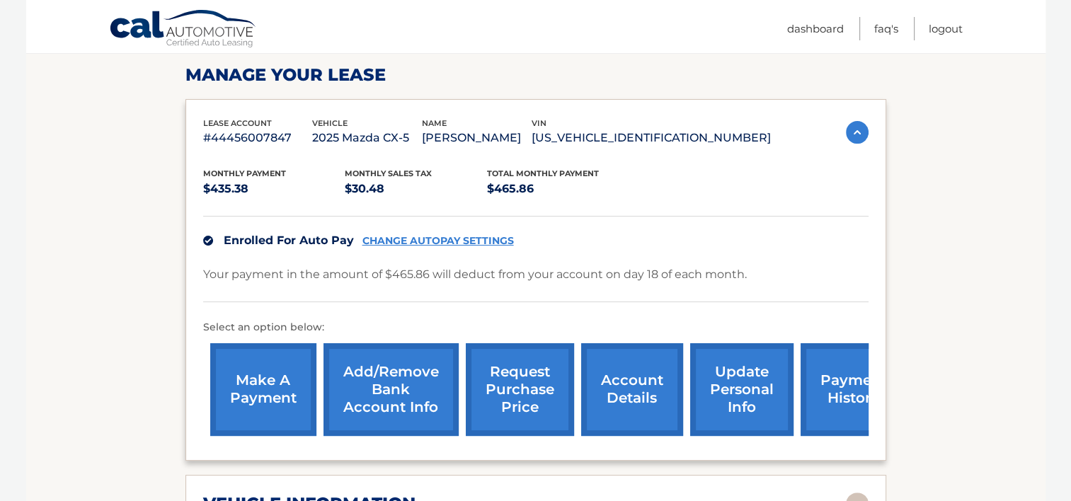
click at [255, 422] on link "make a payment" at bounding box center [263, 389] width 106 height 93
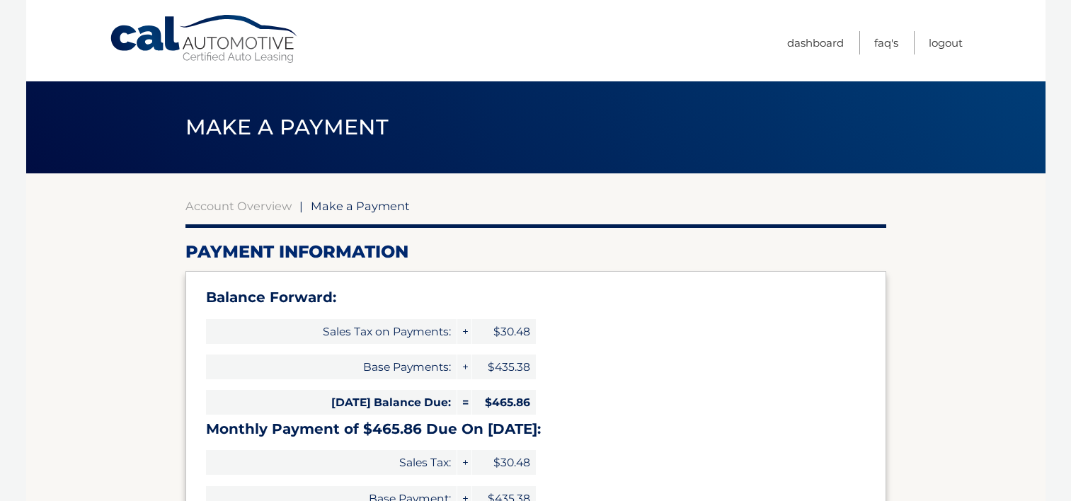
select select "YWI0Yzk4MjItODcyYS00Mzg1LThhNDItYjc0YjI4ZjlhNTU5"
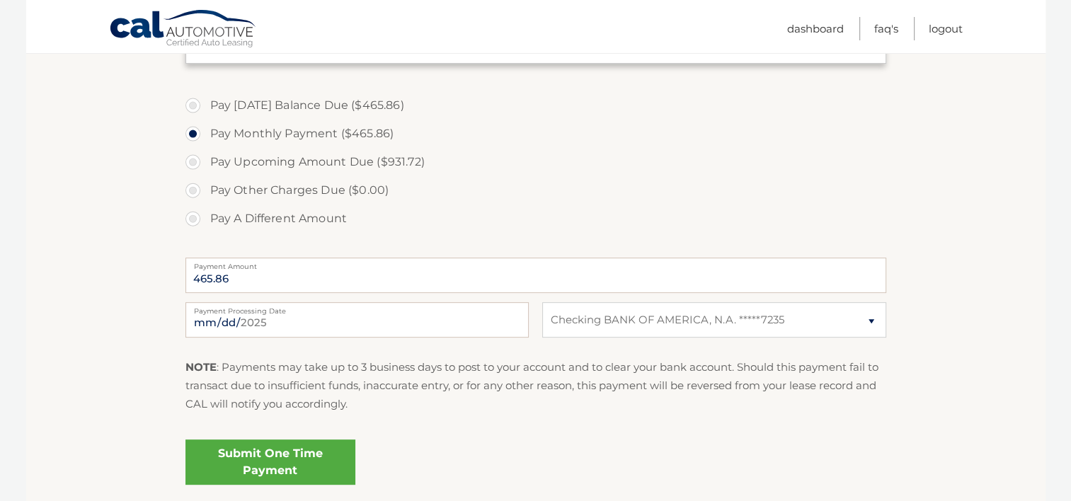
scroll to position [495, 0]
click at [258, 326] on input "[DATE]" at bounding box center [356, 319] width 343 height 35
click at [255, 326] on input "[DATE]" at bounding box center [356, 319] width 343 height 35
click at [311, 379] on p "NOTE : Payments may take up to 3 business days to post to your account and to c…" at bounding box center [535, 385] width 701 height 56
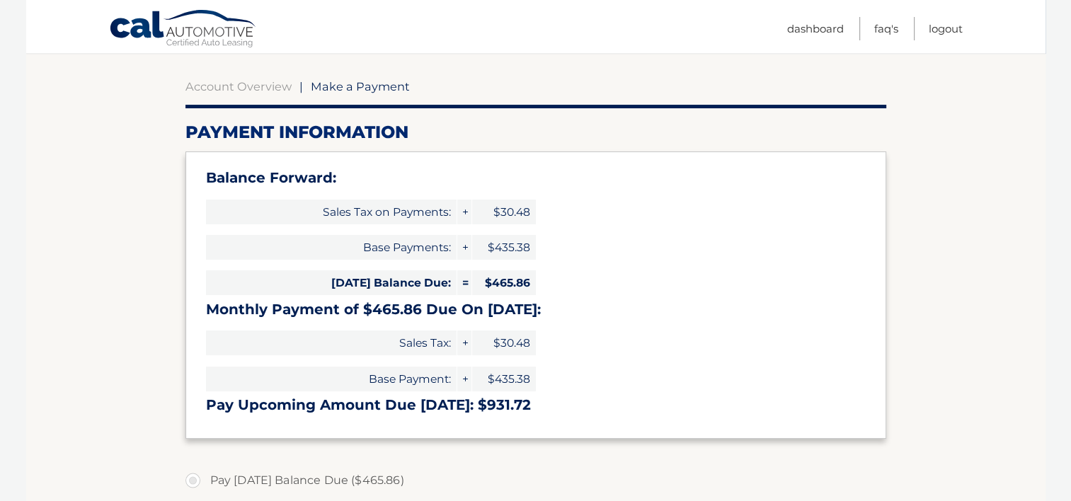
scroll to position [0, 0]
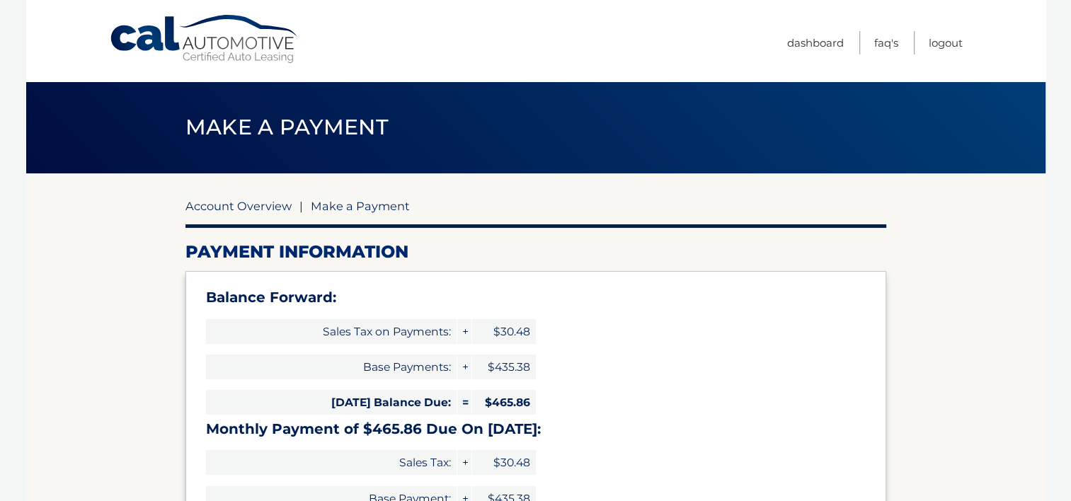
click at [263, 212] on link "Account Overview" at bounding box center [238, 206] width 106 height 14
click at [889, 53] on link "FAQ's" at bounding box center [886, 42] width 24 height 23
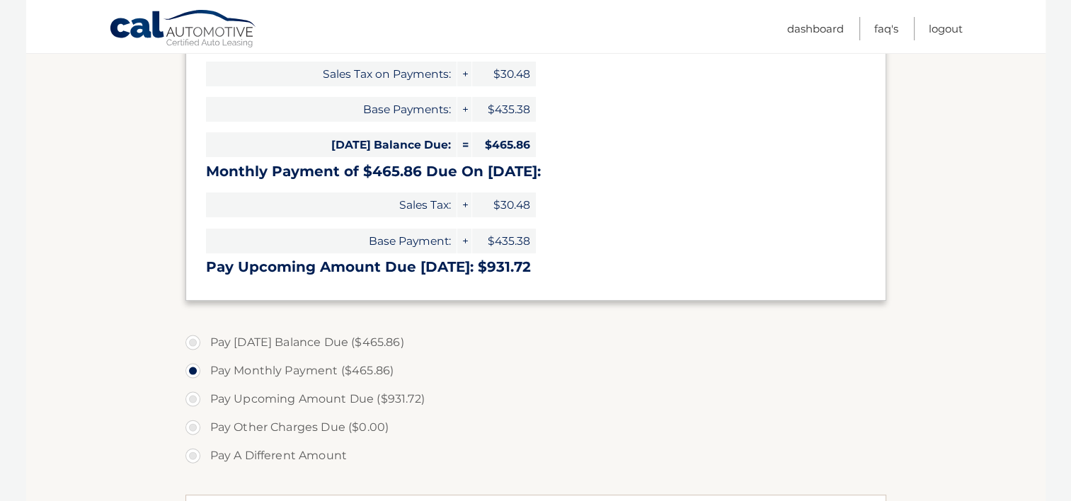
scroll to position [283, 0]
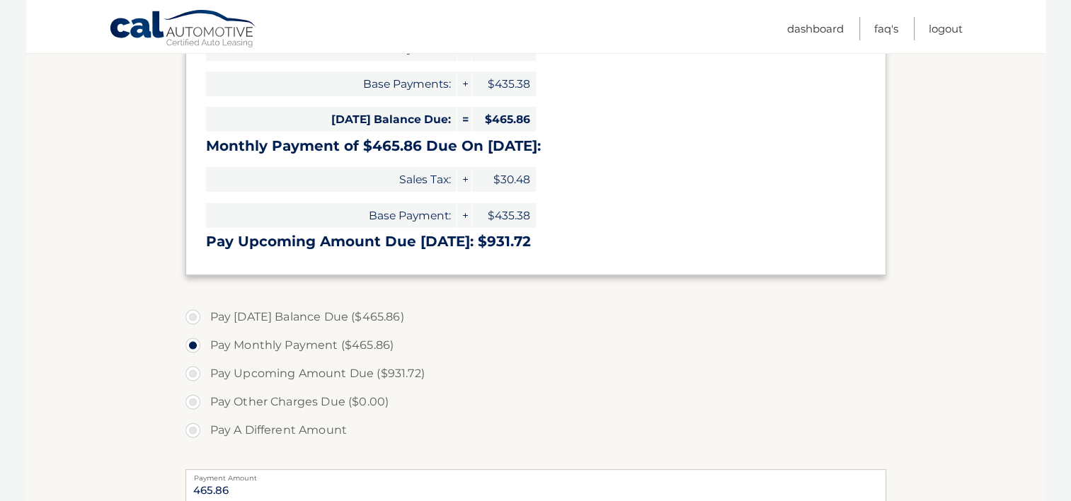
click at [365, 314] on label "Pay [DATE] Balance Due ($465.86)" at bounding box center [535, 317] width 701 height 28
click at [205, 314] on input "Pay [DATE] Balance Due ($465.86)" at bounding box center [198, 314] width 14 height 23
radio input "true"
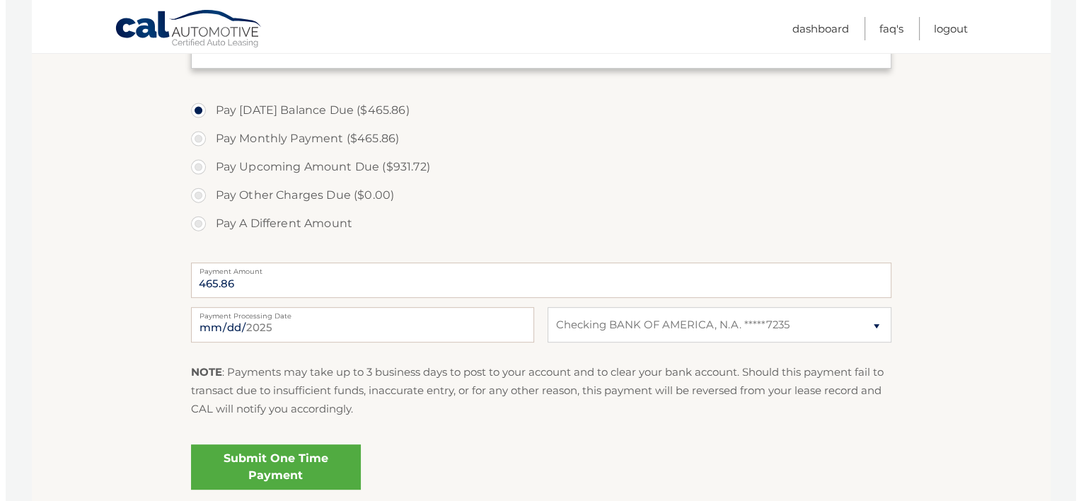
scroll to position [566, 0]
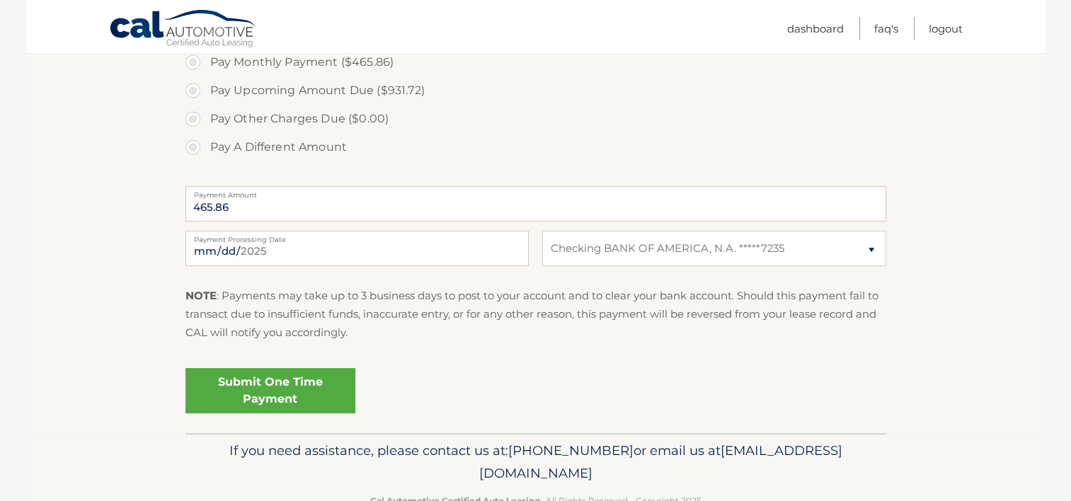
click at [280, 383] on link "Submit One Time Payment" at bounding box center [270, 390] width 170 height 45
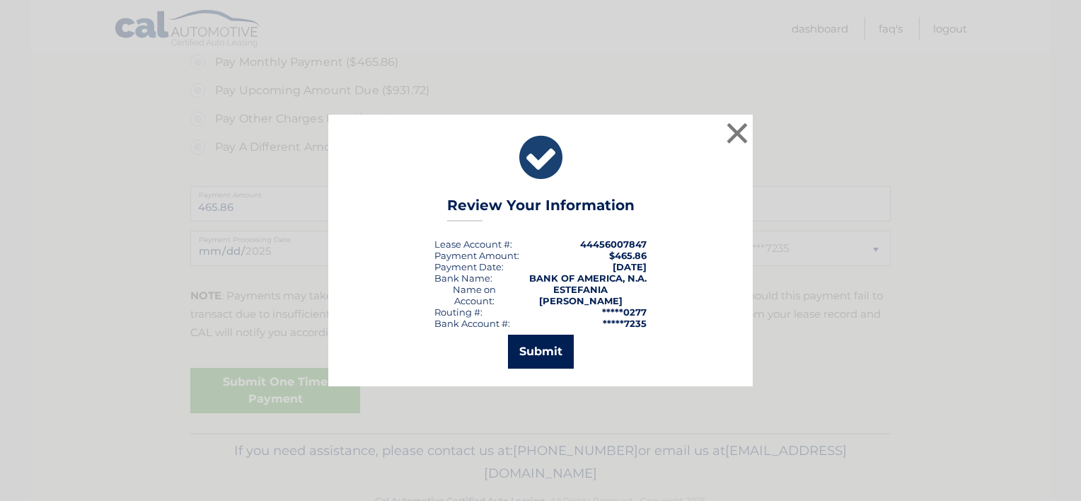
click at [556, 354] on button "Submit" at bounding box center [541, 352] width 66 height 34
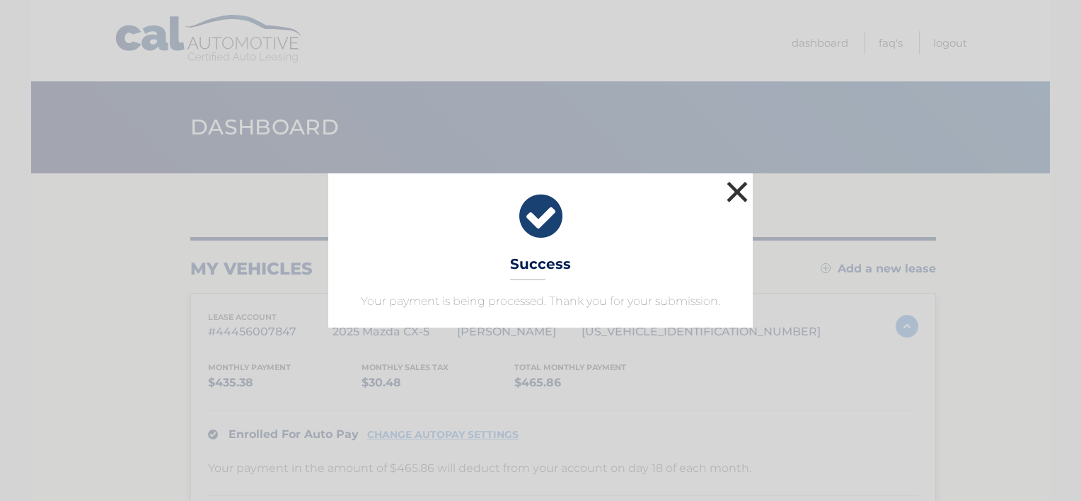
click at [731, 192] on button "×" at bounding box center [737, 192] width 28 height 28
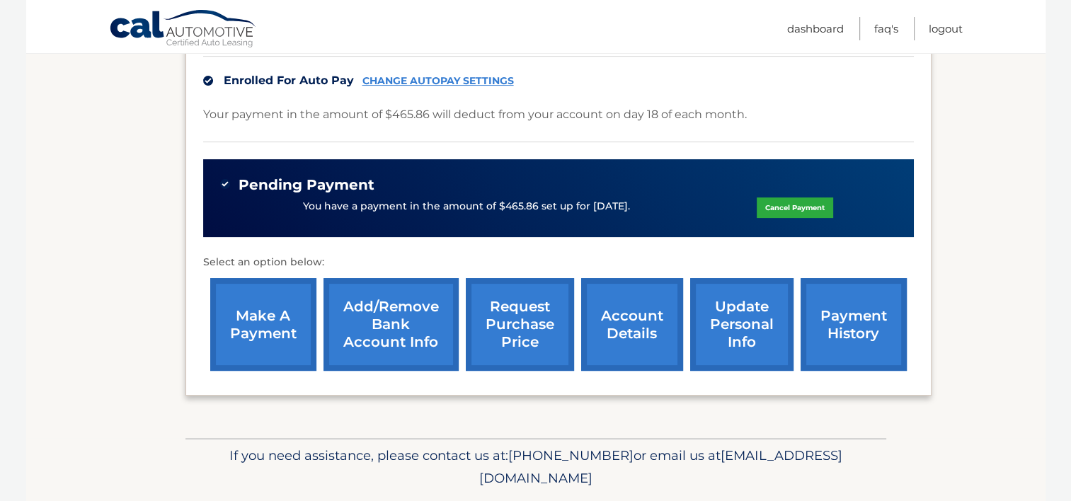
scroll to position [416, 0]
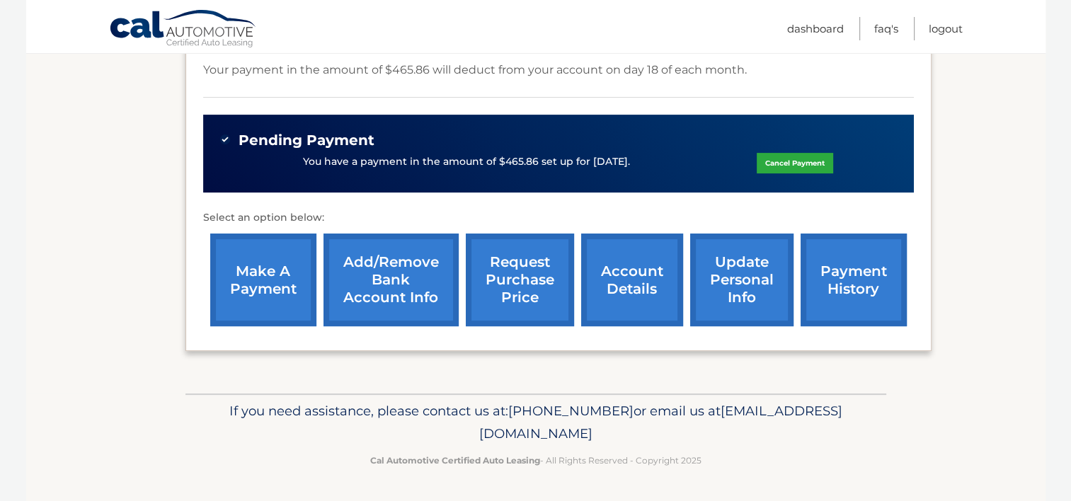
click at [854, 295] on link "payment history" at bounding box center [853, 280] width 106 height 93
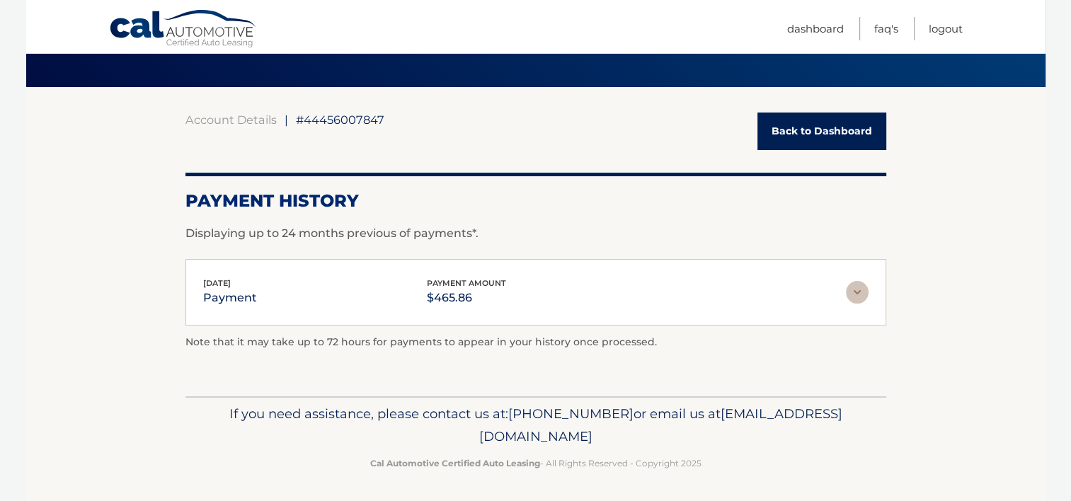
scroll to position [88, 0]
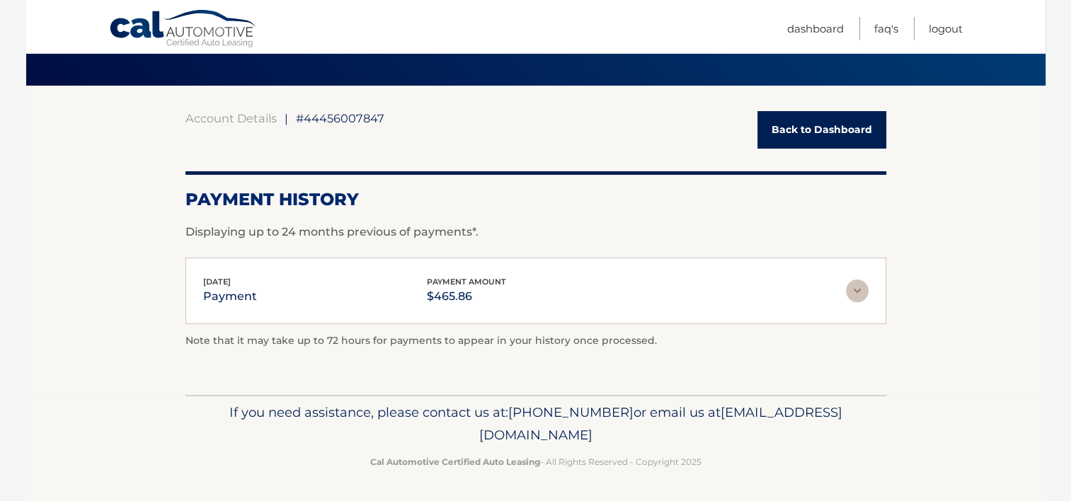
click at [851, 294] on img at bounding box center [857, 291] width 23 height 23
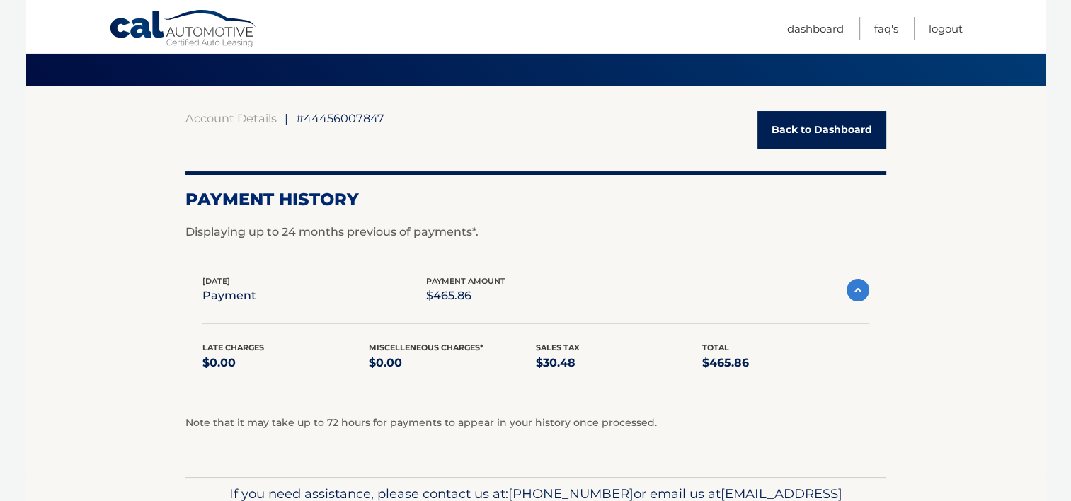
click at [212, 31] on link "Cal Automotive" at bounding box center [183, 29] width 149 height 41
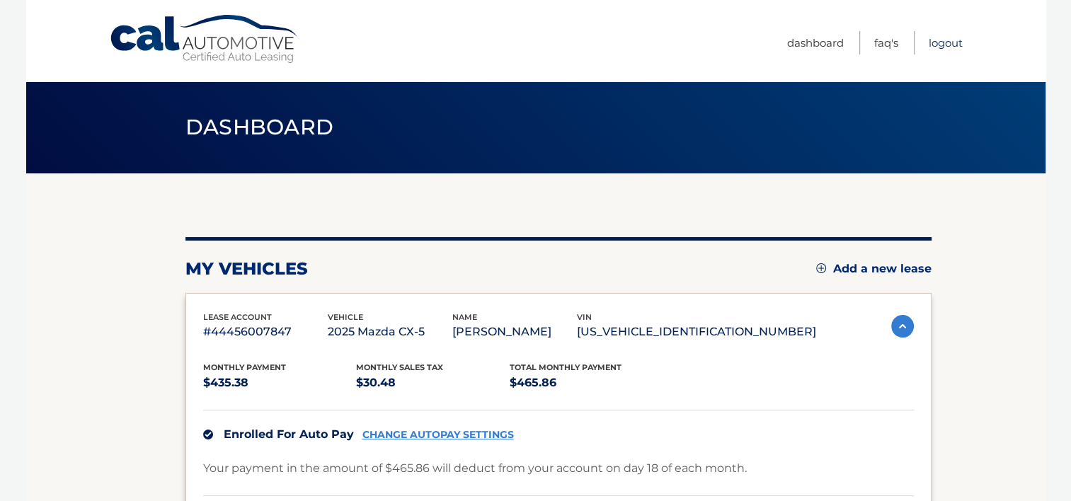
click at [947, 47] on link "Logout" at bounding box center [946, 42] width 34 height 23
